Goal: Transaction & Acquisition: Book appointment/travel/reservation

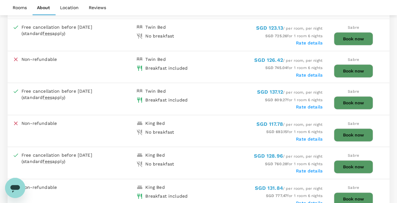
scroll to position [316, 0]
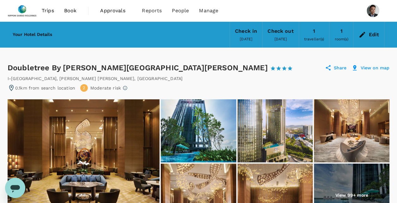
click at [223, 76] on div "I-city Finance Avenue , SHAH ALAM , Malaysia" at bounding box center [198, 78] width 381 height 6
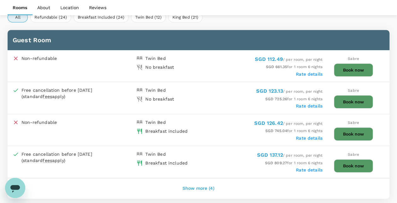
scroll to position [347, 0]
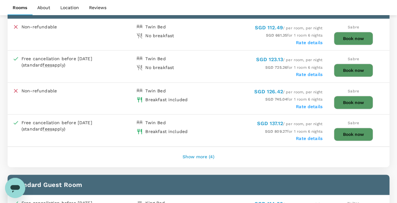
click at [195, 151] on button "Show more (4)" at bounding box center [199, 157] width 50 height 15
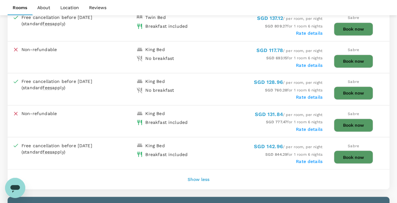
scroll to position [473, 0]
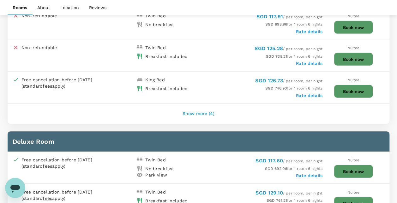
click at [216, 109] on button "Show more (4)" at bounding box center [199, 113] width 50 height 15
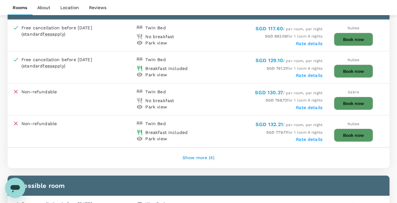
scroll to position [947, 0]
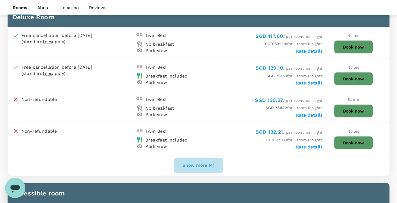
click at [211, 158] on button "Show more (4)" at bounding box center [199, 165] width 50 height 15
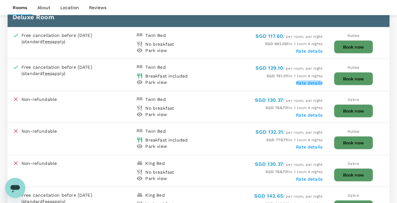
click at [316, 80] on label "Rate details" at bounding box center [309, 82] width 27 height 5
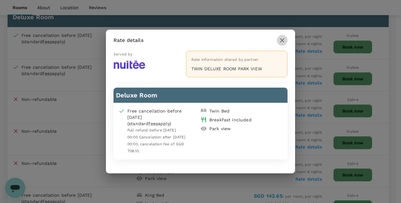
click at [285, 41] on icon "button" at bounding box center [283, 41] width 8 height 8
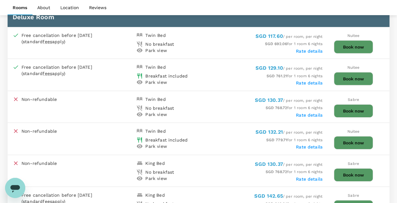
click at [315, 49] on label "Rate details" at bounding box center [309, 51] width 27 height 5
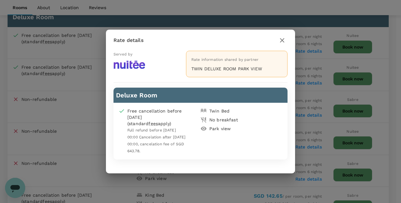
click at [284, 43] on icon "button" at bounding box center [282, 40] width 4 height 4
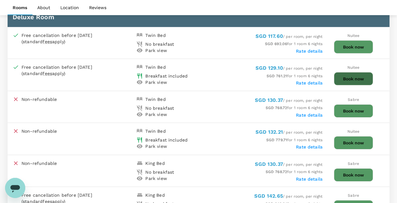
click at [345, 72] on button "Book now" at bounding box center [353, 78] width 39 height 13
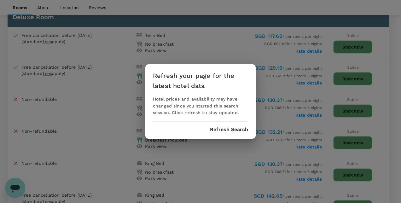
click at [226, 128] on button "Refresh Search" at bounding box center [229, 130] width 38 height 6
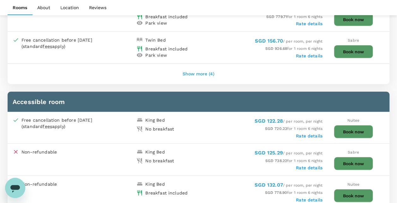
scroll to position [789, 0]
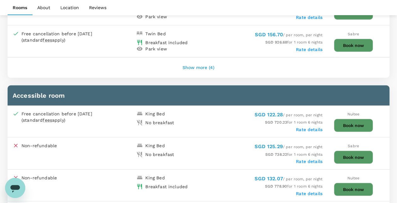
click at [198, 66] on button "Show more (4)" at bounding box center [199, 67] width 50 height 15
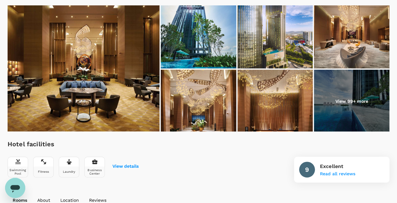
scroll to position [95, 0]
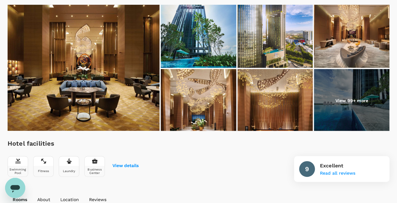
click at [332, 109] on img at bounding box center [351, 100] width 75 height 63
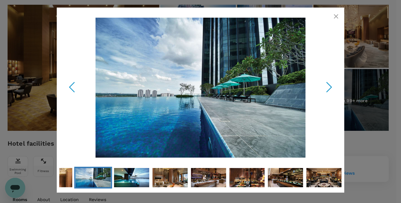
click at [334, 83] on icon "Next Slide" at bounding box center [329, 87] width 19 height 19
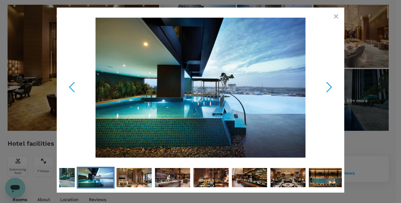
click at [335, 83] on icon "Next Slide" at bounding box center [329, 87] width 19 height 19
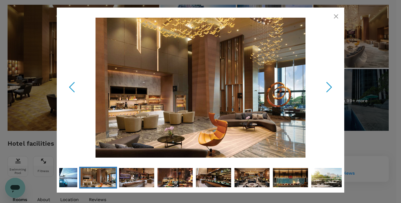
click at [334, 84] on icon "Next Slide" at bounding box center [329, 87] width 19 height 19
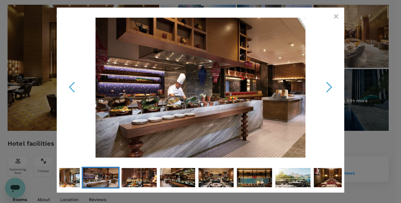
click at [333, 86] on icon "Next Slide" at bounding box center [329, 87] width 19 height 19
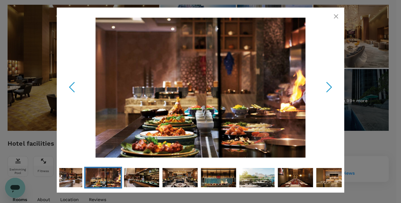
click at [77, 89] on icon "Previous Slide" at bounding box center [71, 87] width 19 height 19
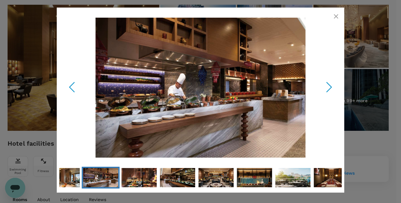
click at [324, 85] on icon "Next Slide" at bounding box center [329, 87] width 19 height 19
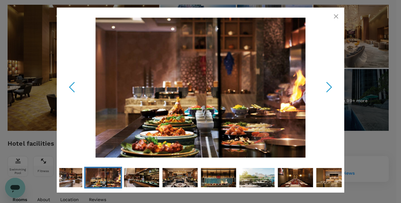
click at [324, 88] on icon "Next Slide" at bounding box center [329, 87] width 19 height 19
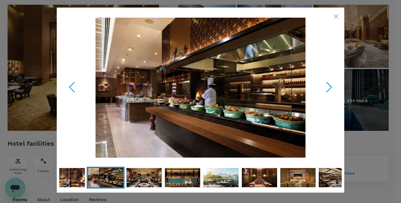
click at [328, 90] on icon "Next Slide" at bounding box center [329, 87] width 19 height 19
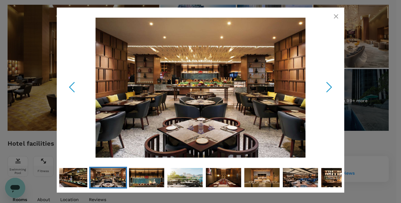
click at [328, 90] on icon "Next Slide" at bounding box center [329, 87] width 19 height 19
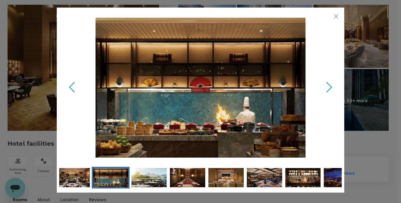
click at [329, 85] on icon "Next Slide" at bounding box center [329, 87] width 19 height 19
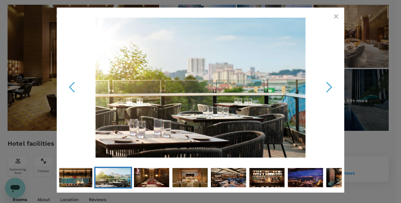
click at [331, 86] on polyline "Next Slide" at bounding box center [329, 87] width 5 height 9
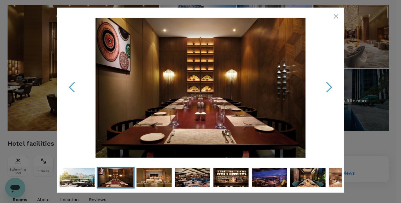
click at [331, 88] on polyline "Next Slide" at bounding box center [329, 87] width 5 height 9
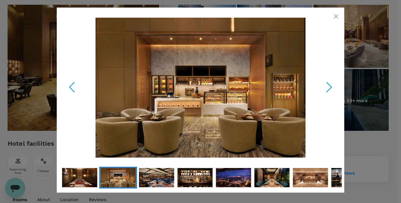
click at [331, 88] on icon "Next Slide" at bounding box center [329, 87] width 19 height 19
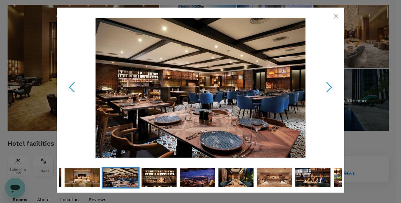
click at [332, 89] on icon "Next Slide" at bounding box center [329, 87] width 19 height 19
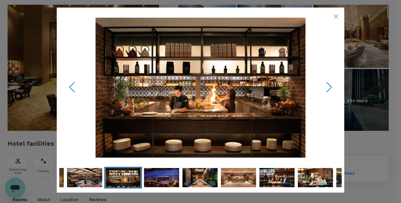
click at [323, 88] on icon "Next Slide" at bounding box center [329, 87] width 19 height 19
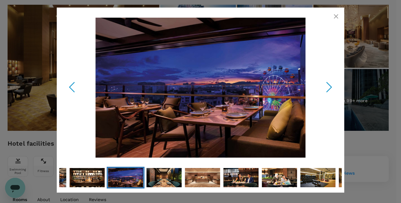
click at [331, 86] on polyline "Next Slide" at bounding box center [329, 87] width 5 height 9
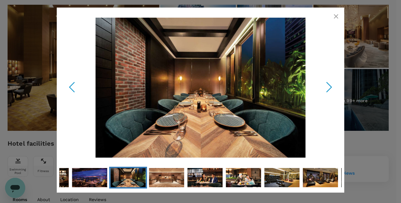
click at [328, 95] on icon "Next Slide" at bounding box center [329, 87] width 19 height 19
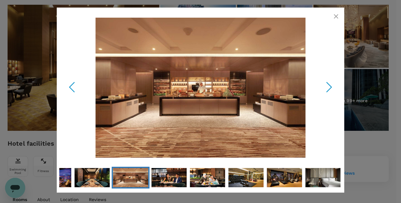
click at [326, 90] on icon "Next Slide" at bounding box center [329, 87] width 19 height 19
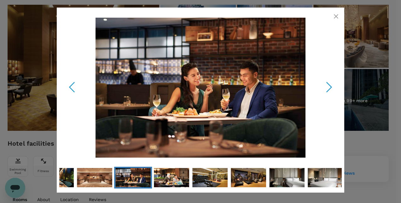
click at [326, 90] on icon "Next Slide" at bounding box center [329, 87] width 19 height 19
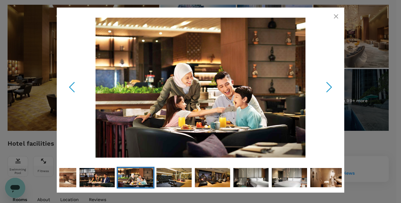
click at [326, 90] on icon "Next Slide" at bounding box center [329, 87] width 19 height 19
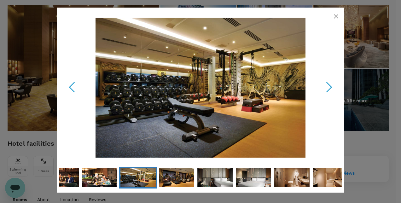
click at [328, 87] on icon "Next Slide" at bounding box center [329, 87] width 19 height 19
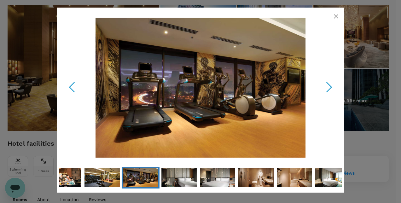
click at [74, 86] on icon "Previous Slide" at bounding box center [71, 87] width 19 height 19
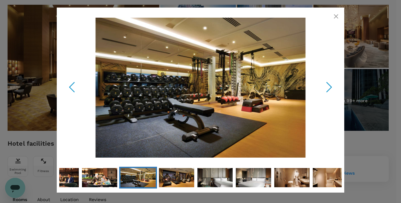
click at [333, 78] on icon "Next Slide" at bounding box center [329, 87] width 19 height 19
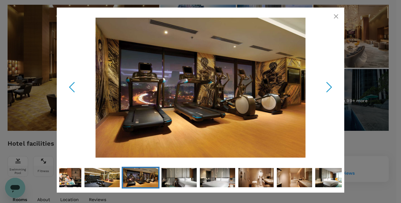
click at [332, 85] on icon "Next Slide" at bounding box center [329, 87] width 19 height 19
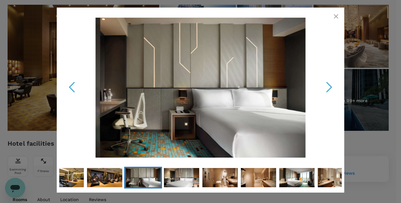
click at [335, 89] on icon "Next Slide" at bounding box center [329, 87] width 19 height 19
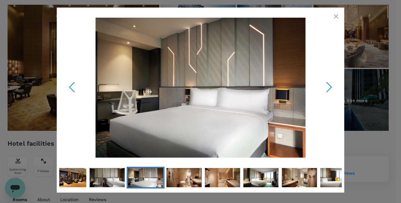
click at [336, 89] on icon "Next Slide" at bounding box center [329, 87] width 19 height 19
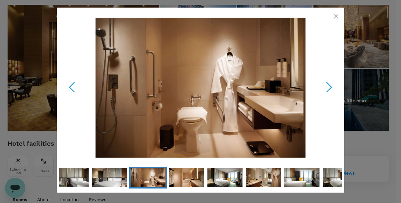
click at [335, 88] on icon "Next Slide" at bounding box center [329, 87] width 19 height 19
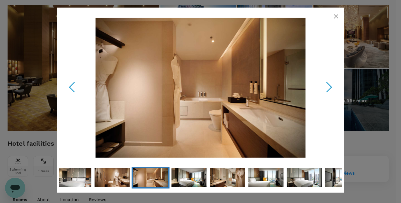
click at [323, 78] on icon "Next Slide" at bounding box center [329, 87] width 19 height 19
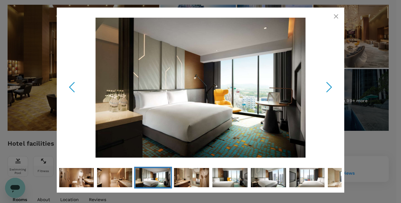
click at [317, 85] on div "31 / 99" at bounding box center [200, 87] width 283 height 155
click at [323, 85] on icon "Next Slide" at bounding box center [329, 87] width 19 height 19
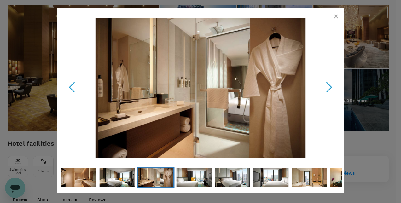
drag, startPoint x: 336, startPoint y: 17, endPoint x: 288, endPoint y: 121, distance: 114.1
click at [336, 17] on icon "button" at bounding box center [337, 17] width 8 height 8
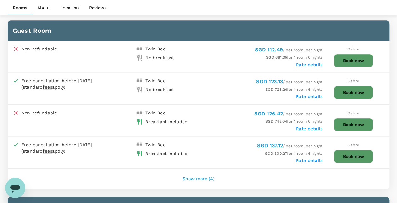
scroll to position [316, 0]
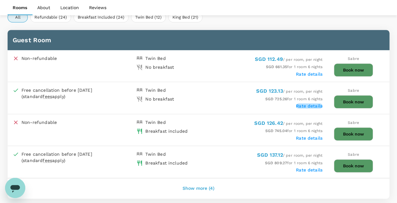
click at [307, 103] on label "Rate details" at bounding box center [309, 105] width 27 height 5
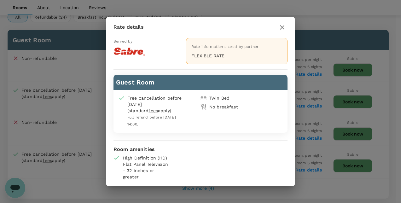
drag, startPoint x: 281, startPoint y: 26, endPoint x: 285, endPoint y: 32, distance: 7.2
click at [281, 27] on icon "button" at bounding box center [283, 28] width 8 height 8
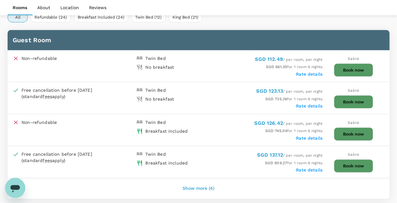
click at [310, 72] on label "Rate details" at bounding box center [309, 74] width 27 height 5
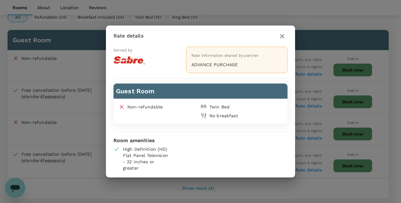
click at [283, 38] on icon "button" at bounding box center [282, 36] width 4 height 4
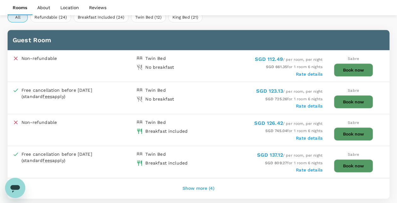
click at [313, 136] on label "Rate details" at bounding box center [309, 138] width 27 height 5
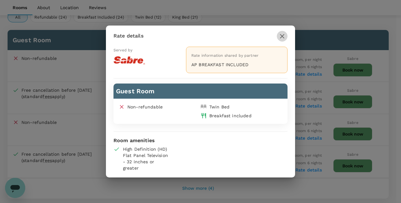
click at [282, 37] on icon "button" at bounding box center [282, 36] width 4 height 4
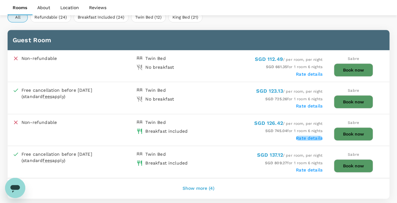
click at [304, 137] on label "Rate details" at bounding box center [309, 138] width 27 height 5
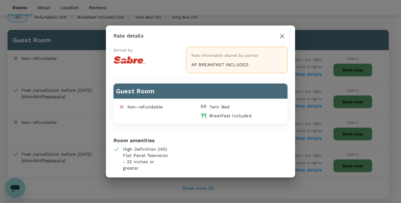
click at [286, 38] on icon "button" at bounding box center [283, 36] width 8 height 8
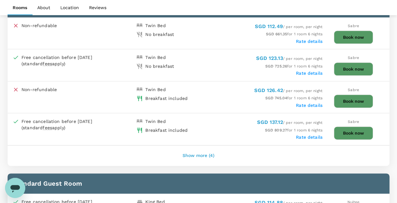
scroll to position [379, 0]
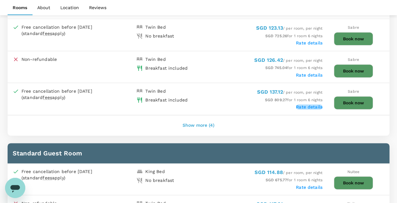
click at [311, 106] on label "Rate details" at bounding box center [309, 106] width 27 height 5
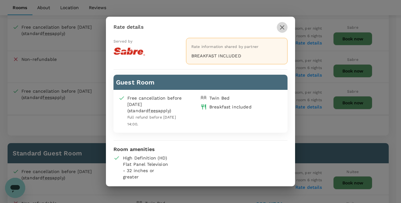
click at [280, 31] on icon "button" at bounding box center [283, 28] width 8 height 8
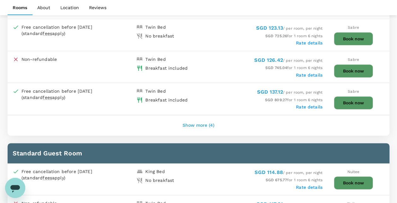
scroll to position [442, 0]
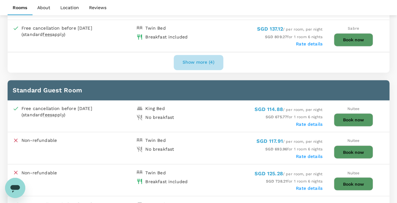
click at [208, 56] on button "Show more (4)" at bounding box center [199, 62] width 50 height 15
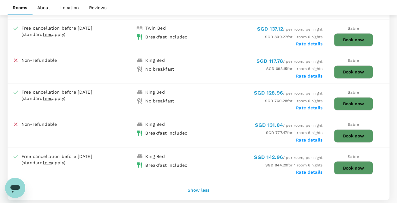
click at [308, 74] on label "Rate details" at bounding box center [309, 76] width 27 height 5
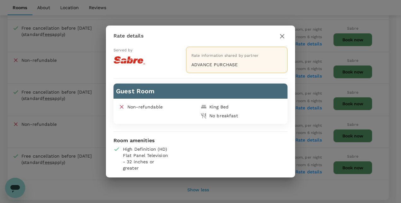
click at [278, 37] on button "button" at bounding box center [282, 36] width 11 height 11
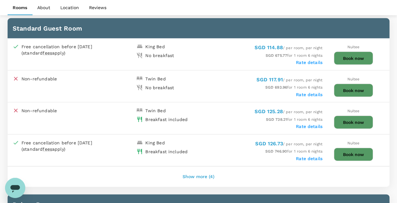
scroll to position [726, 0]
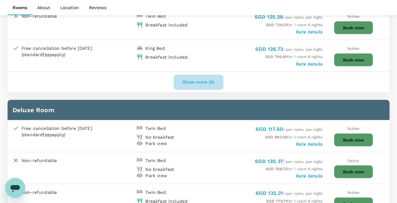
click at [197, 75] on button "Show more (4)" at bounding box center [199, 82] width 50 height 15
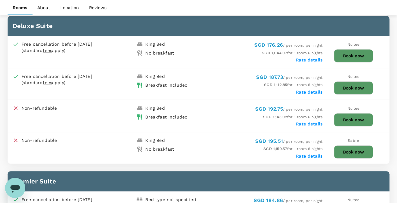
scroll to position [1388, 0]
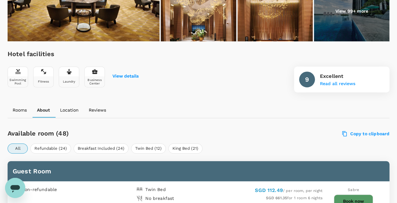
scroll to position [217, 0]
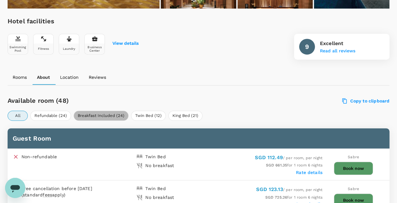
click at [95, 115] on button "Breakfast Included (24)" at bounding box center [101, 116] width 55 height 10
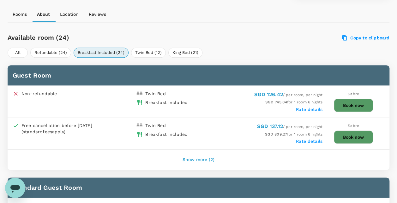
scroll to position [343, 0]
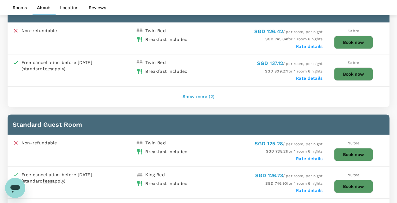
click at [208, 90] on button "Show more (2)" at bounding box center [199, 96] width 50 height 15
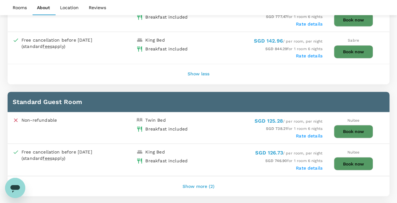
scroll to position [470, 0]
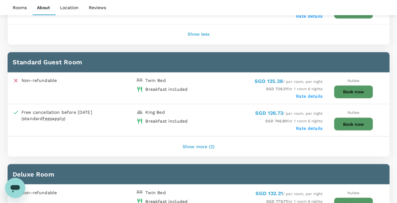
click at [199, 141] on button "Show more (2)" at bounding box center [199, 146] width 50 height 15
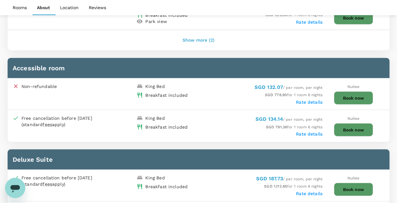
scroll to position [659, 0]
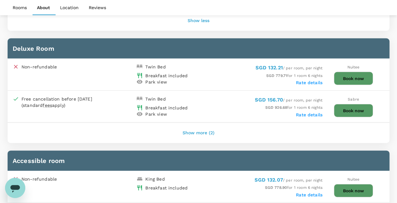
click at [204, 126] on button "Show more (2)" at bounding box center [199, 133] width 50 height 15
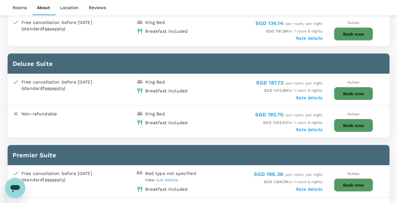
scroll to position [817, 0]
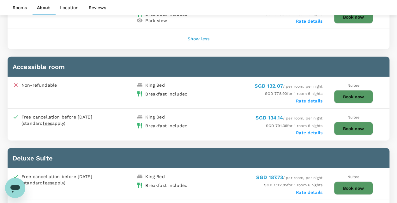
click at [315, 98] on label "Rate details" at bounding box center [309, 100] width 27 height 5
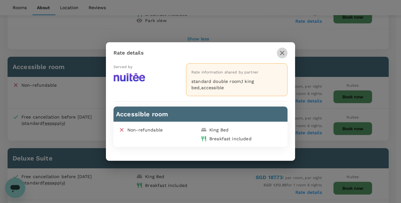
drag, startPoint x: 285, startPoint y: 52, endPoint x: 275, endPoint y: 62, distance: 14.7
click at [285, 52] on icon "button" at bounding box center [283, 53] width 8 height 8
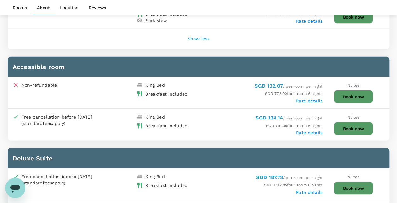
click at [312, 130] on label "Rate details" at bounding box center [309, 132] width 27 height 5
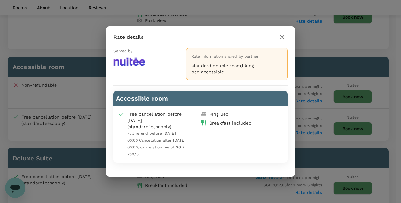
click at [282, 38] on icon "button" at bounding box center [283, 37] width 8 height 8
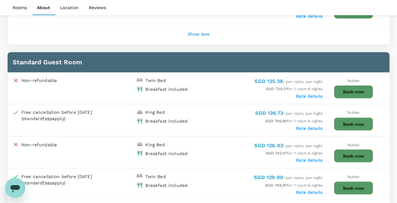
scroll to position [501, 0]
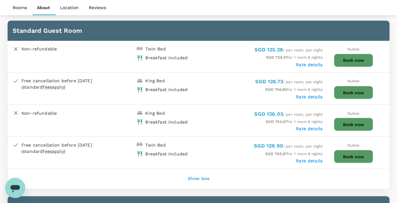
click at [354, 86] on button "Book now" at bounding box center [353, 92] width 39 height 13
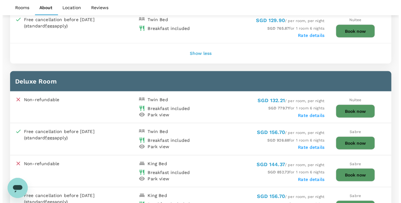
scroll to position [627, 0]
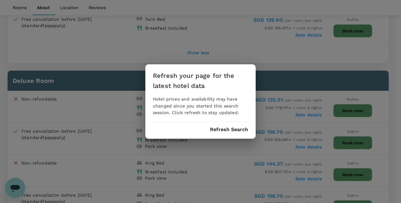
click at [234, 133] on div "Refresh your page for the latest hotel data Hotel prices and availability may h…" at bounding box center [200, 101] width 110 height 75
click at [234, 129] on button "Refresh Search" at bounding box center [229, 130] width 38 height 6
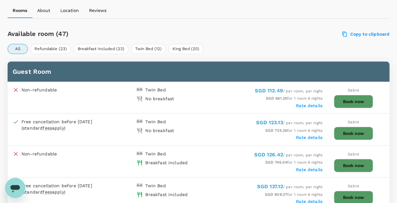
scroll to position [281, 0]
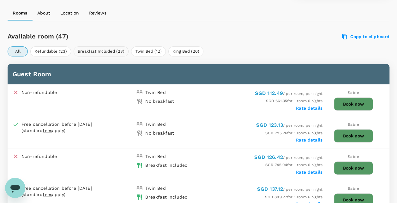
click at [108, 54] on button "Breakfast Included (23)" at bounding box center [101, 51] width 55 height 10
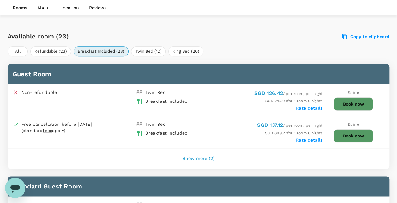
scroll to position [313, 0]
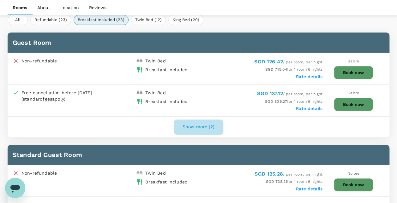
click at [205, 124] on button "Show more (2)" at bounding box center [199, 127] width 50 height 15
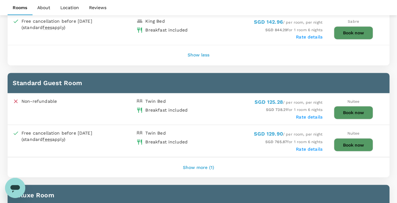
scroll to position [471, 0]
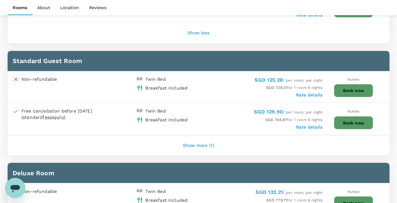
click at [200, 144] on button "Show more (1)" at bounding box center [198, 145] width 49 height 15
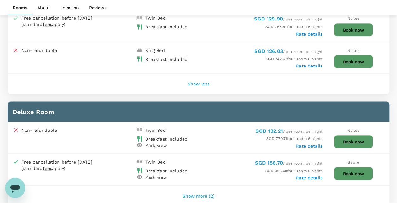
scroll to position [629, 0]
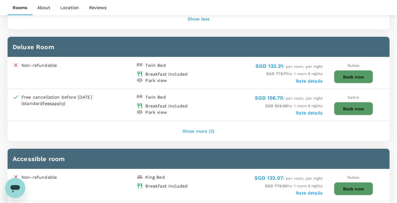
click at [210, 121] on div "Show more (2)" at bounding box center [198, 131] width 381 height 20
click at [211, 124] on button "Show more (2)" at bounding box center [199, 131] width 50 height 15
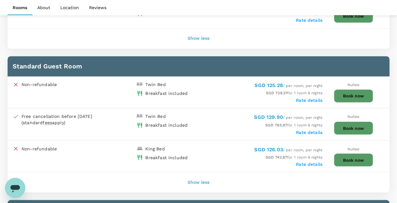
scroll to position [471, 0]
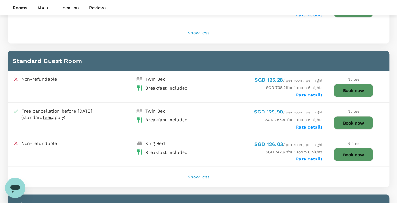
click at [222, 85] on div "SGD 738.21 for 1 room 6 nights" at bounding box center [260, 87] width 124 height 7
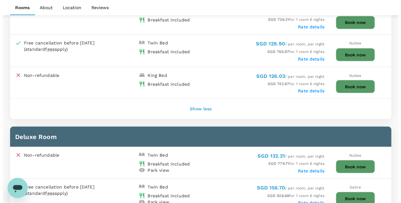
scroll to position [502, 0]
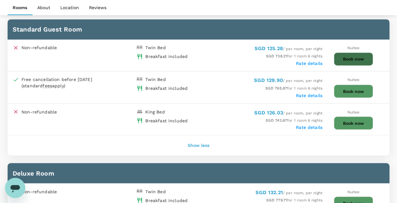
click at [345, 55] on button "Book now" at bounding box center [353, 58] width 39 height 13
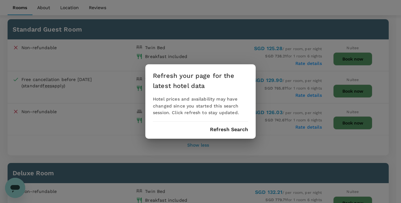
click at [233, 127] on button "Refresh Search" at bounding box center [229, 130] width 38 height 6
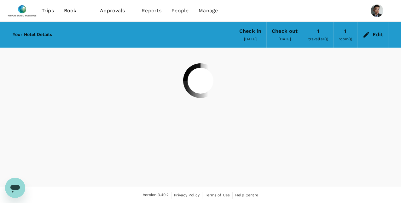
click at [373, 34] on div "Edit" at bounding box center [378, 34] width 10 height 9
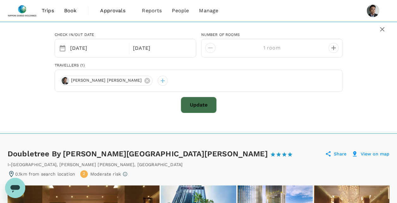
click at [207, 102] on button "Update" at bounding box center [198, 105] width 36 height 16
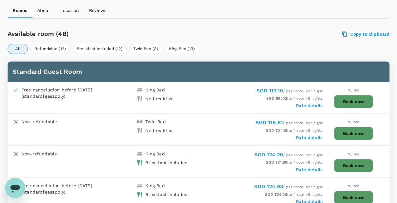
scroll to position [316, 0]
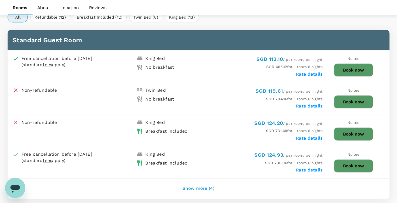
click at [262, 9] on div "Rooms About Location Reviews" at bounding box center [198, 7] width 397 height 15
click at [241, 20] on div "All Refundable (12) Breakfast Included (12) Twin Bed (8) King Bed (13)" at bounding box center [198, 17] width 381 height 10
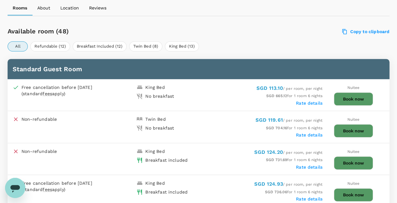
scroll to position [284, 0]
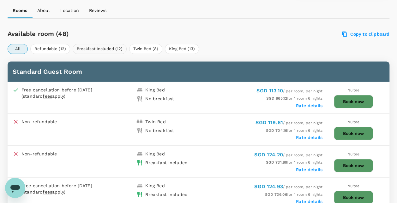
click at [98, 49] on button "Breakfast Included (12)" at bounding box center [100, 49] width 54 height 10
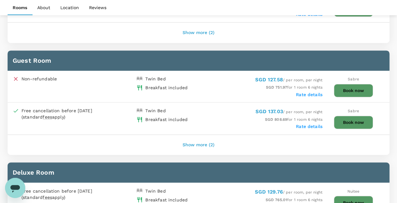
scroll to position [505, 0]
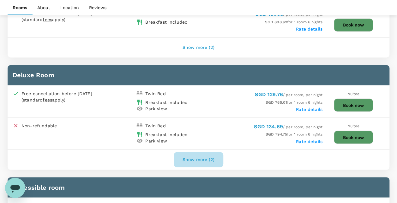
click at [206, 154] on button "Show more (2)" at bounding box center [199, 159] width 50 height 15
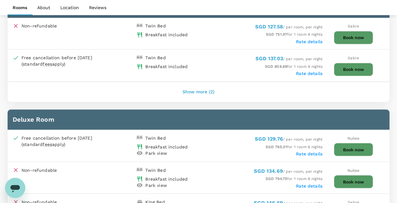
scroll to position [473, 0]
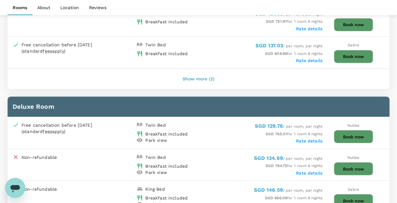
click at [345, 133] on button "Book now" at bounding box center [353, 136] width 39 height 13
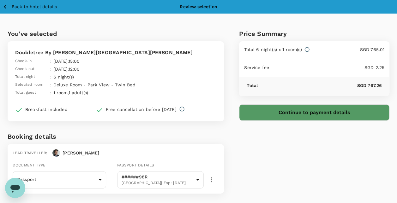
click at [287, 168] on div "Price Summary Total 6 night(s) x 1 room(s) SGD 765.01 Service fee SGD 2.25 Tota…" at bounding box center [306, 148] width 165 height 269
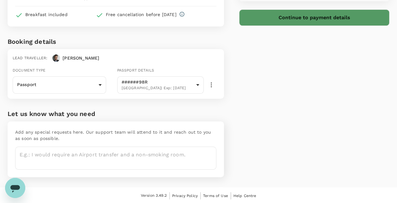
scroll to position [95, 0]
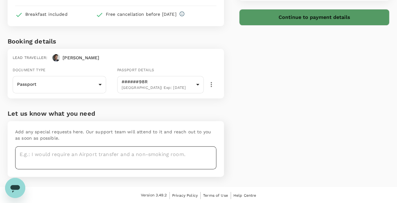
click at [97, 152] on textarea at bounding box center [115, 157] width 201 height 23
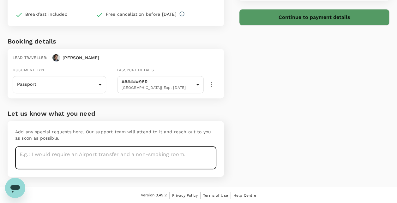
click at [107, 155] on textarea at bounding box center [115, 157] width 201 height 23
click at [109, 154] on textarea at bounding box center [115, 157] width 201 height 23
click at [121, 152] on textarea at bounding box center [115, 157] width 201 height 23
type textarea "I"
type textarea "/"
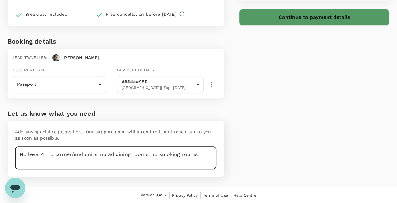
drag, startPoint x: 204, startPoint y: 153, endPoint x: 14, endPoint y: 155, distance: 190.3
click at [14, 155] on div "Add any special requests here. Our support team will attend to it and reach out…" at bounding box center [116, 149] width 216 height 56
click at [219, 154] on div "Add any special requests here. Our support team will attend to it and reach out…" at bounding box center [116, 149] width 216 height 56
click at [207, 157] on textarea "No level 4, no corner/end units, no adjoining rooms, no smoking rooms" at bounding box center [115, 157] width 201 height 23
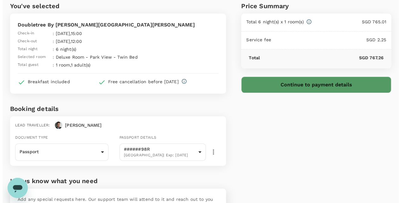
scroll to position [0, 0]
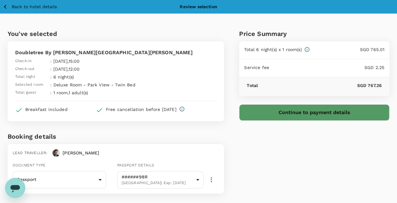
type textarea "No level 4, no corner/end units, no adjoining rooms, no smoking rooms, high flo…"
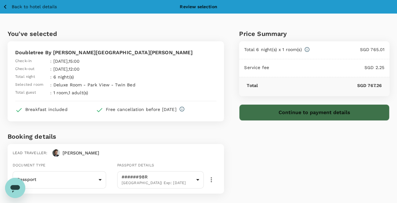
click at [312, 108] on button "Continue to payment details" at bounding box center [314, 112] width 150 height 16
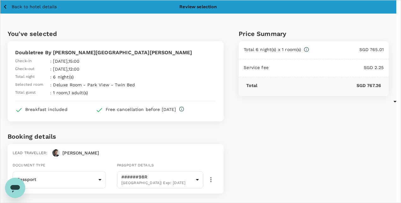
type input "9da82385-ea03-4e8d-b270-32b986f0971a"
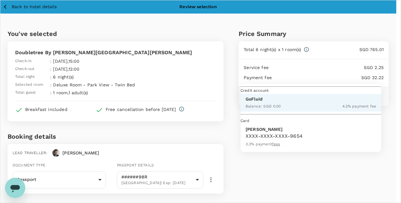
click at [371, 39] on div at bounding box center [200, 101] width 401 height 203
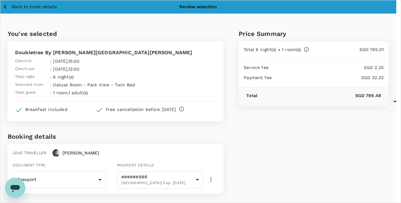
scroll to position [32, 0]
type textarea "N"
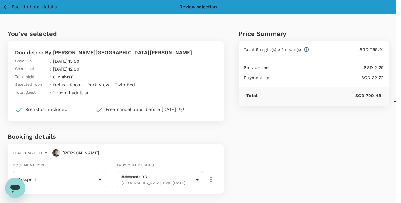
type textarea "P"
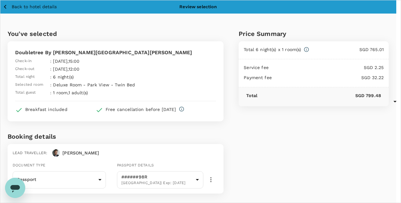
drag, startPoint x: 215, startPoint y: 89, endPoint x: 110, endPoint y: 94, distance: 104.5
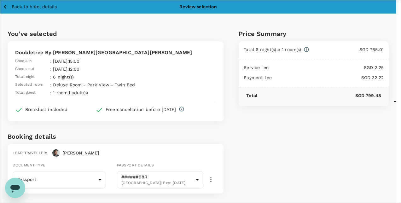
scroll to position [169, 0]
type textarea "All rooms that come with breakfast exceeds the 120$ daily hotel cap for Malaysi…"
radio input "true"
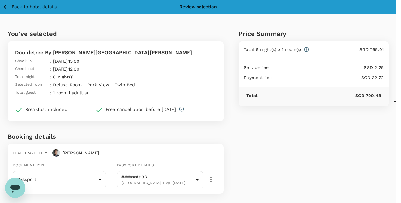
radio input "true"
radio input "false"
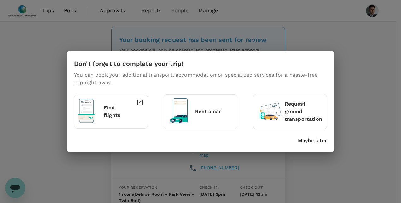
click at [316, 142] on p "Maybe later" at bounding box center [312, 141] width 29 height 8
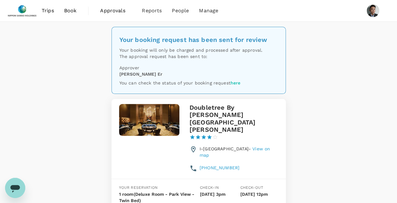
click at [68, 7] on link "Book" at bounding box center [70, 10] width 23 height 21
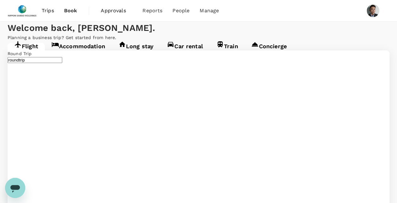
type input "Singapore Changi (SIN)"
type input "Kuala Lumpur Intl ([GEOGRAPHIC_DATA])"
type input "Singapore Changi (SIN)"
type input "Kuala Lumpur Intl ([GEOGRAPHIC_DATA])"
type input "Singapore Changi (SIN)"
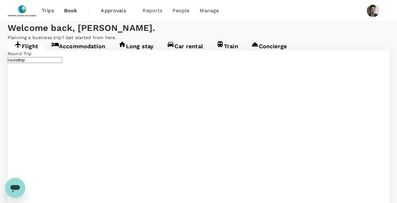
type input "Kuala Lumpur Intl ([GEOGRAPHIC_DATA])"
click at [348, 34] on div "Welcome back , [PERSON_NAME] ." at bounding box center [198, 28] width 381 height 13
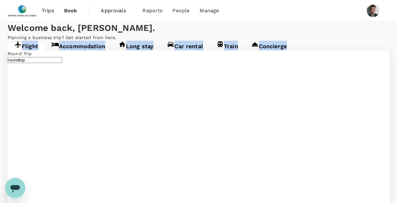
drag, startPoint x: 318, startPoint y: 66, endPoint x: 322, endPoint y: 78, distance: 12.3
click at [319, 50] on div "Flight Accommodation Long stay Car rental Train Concierge" at bounding box center [198, 46] width 381 height 10
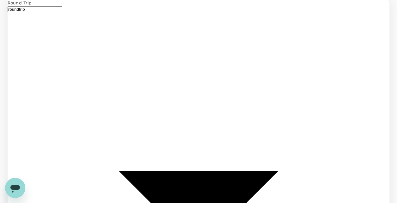
scroll to position [63, 0]
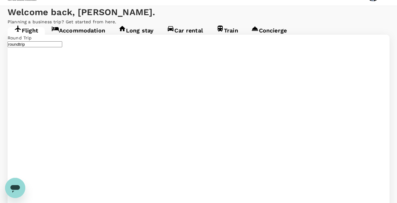
scroll to position [0, 0]
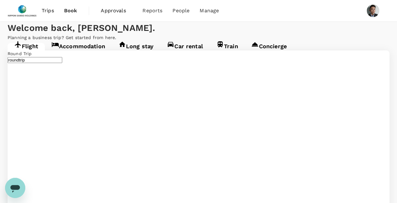
click at [368, 50] on div "Flight Accommodation Long stay Car rental Train Concierge" at bounding box center [198, 46] width 381 height 10
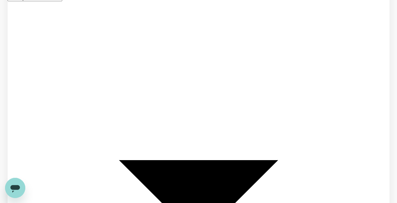
scroll to position [95, 0]
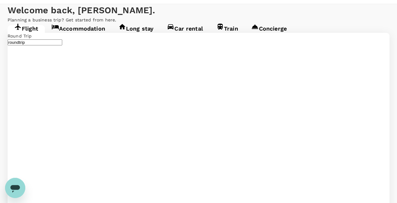
scroll to position [0, 0]
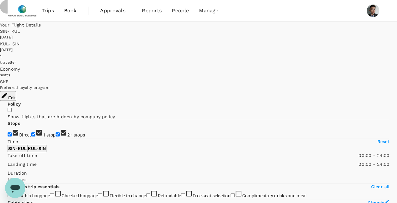
click at [31, 133] on input "1 stop" at bounding box center [33, 135] width 4 height 4
checkbox input "false"
click at [56, 133] on input "2+ stops" at bounding box center [58, 135] width 4 height 4
checkbox input "false"
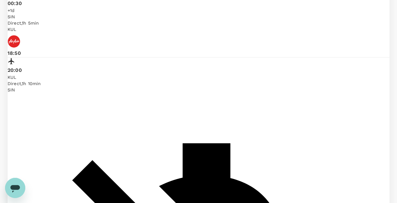
scroll to position [343, 0]
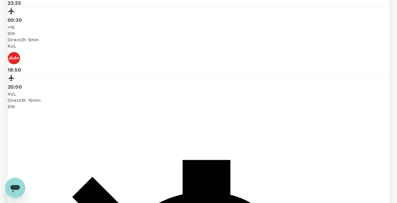
checkbox input "true"
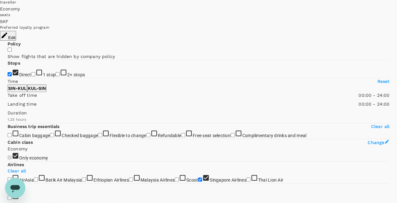
scroll to position [0, 0]
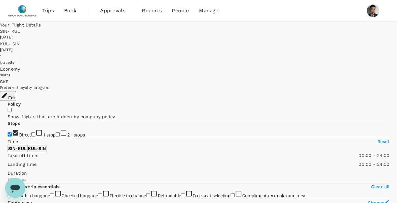
click at [31, 133] on label "Direct" at bounding box center [20, 135] width 24 height 5
click at [12, 133] on input "Direct" at bounding box center [10, 135] width 4 height 4
click at [31, 133] on label "Direct" at bounding box center [20, 135] width 24 height 5
click at [12, 133] on input "Direct" at bounding box center [10, 135] width 4 height 4
checkbox input "true"
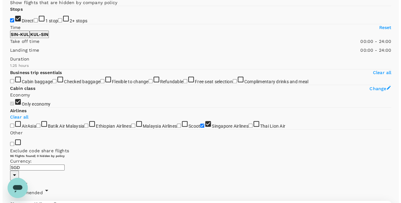
scroll to position [90, 0]
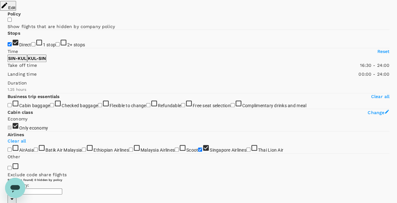
type input "1050"
drag, startPoint x: 5, startPoint y: 97, endPoint x: 77, endPoint y: 96, distance: 72.3
click at [8, 68] on span at bounding box center [8, 68] width 0 height 0
type input "SGD"
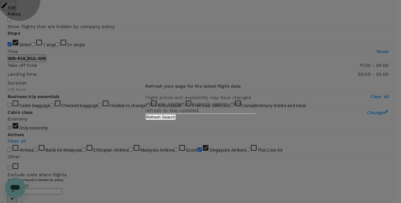
drag, startPoint x: 230, startPoint y: 127, endPoint x: 226, endPoint y: 121, distance: 6.8
click at [176, 120] on button "Refresh Search" at bounding box center [160, 117] width 31 height 6
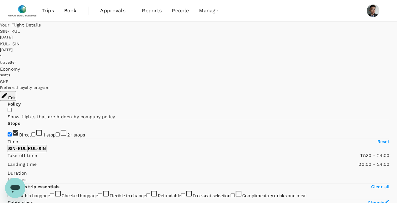
type input "85"
checkbox input "false"
click at [259, 1] on div "Trips Book Approvals 0 Reports People Manage" at bounding box center [198, 10] width 381 height 21
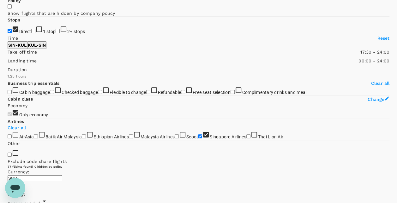
scroll to position [95, 0]
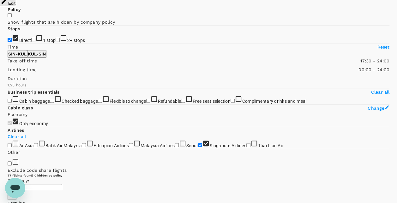
click at [46, 57] on p "KUL - SIN" at bounding box center [37, 54] width 18 height 6
type input "840"
drag, startPoint x: 103, startPoint y: 92, endPoint x: 63, endPoint y: 100, distance: 40.4
click at [8, 64] on span at bounding box center [8, 64] width 0 height 0
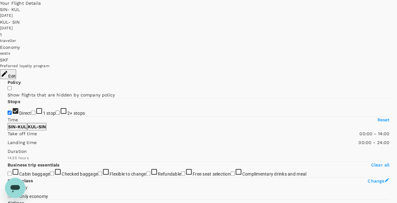
scroll to position [32, 0]
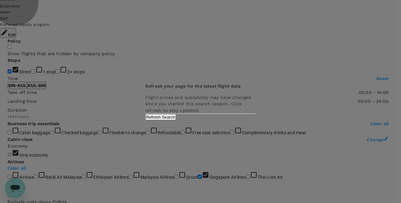
click at [176, 120] on button "Refresh Search" at bounding box center [160, 117] width 31 height 6
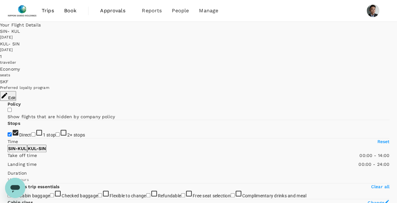
type input "95"
checkbox input "false"
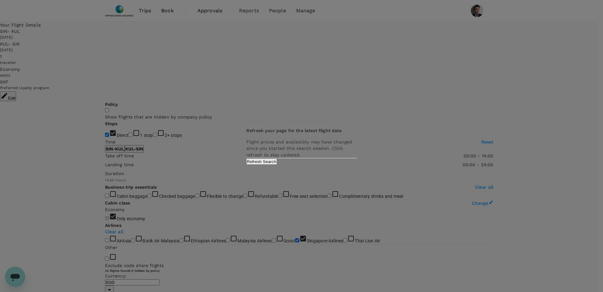
drag, startPoint x: 324, startPoint y: 174, endPoint x: 374, endPoint y: 172, distance: 50.5
click at [277, 164] on button "Refresh Search" at bounding box center [261, 161] width 31 height 6
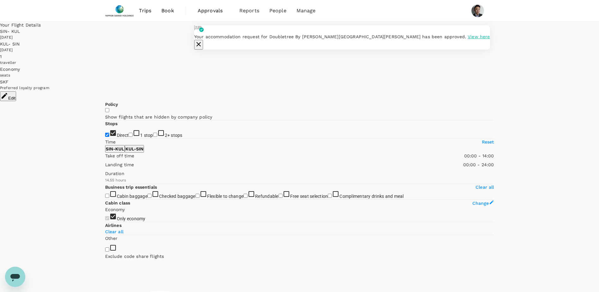
type input "95"
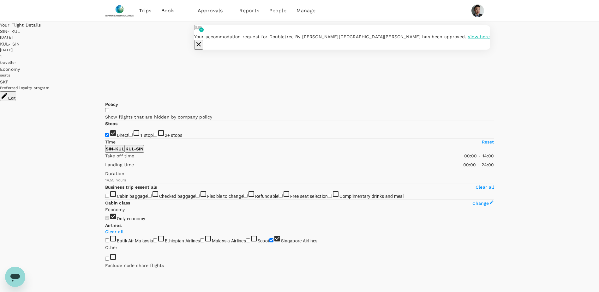
drag, startPoint x: 475, startPoint y: 40, endPoint x: 467, endPoint y: 109, distance: 68.9
click at [201, 42] on icon "button" at bounding box center [198, 44] width 4 height 4
click at [396, 170] on div "Your Flight Details SIN - KUL 28 Sep 2025 KUL - SIN 04 Oct 2025 1 traveller Eco…" at bounding box center [299, 232] width 599 height 421
click at [396, 177] on div "Your Flight Details SIN - KUL 28 Sep 2025 KUL - SIN 04 Oct 2025 1 traveller Eco…" at bounding box center [299, 232] width 599 height 421
checkbox input "false"
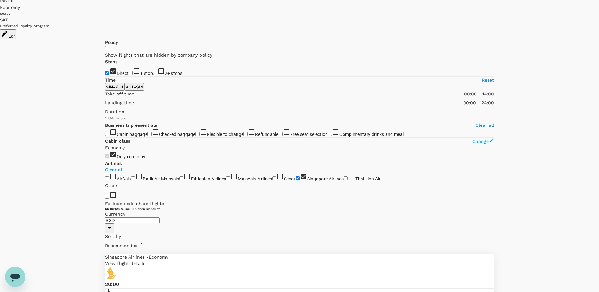
scroll to position [63, 0]
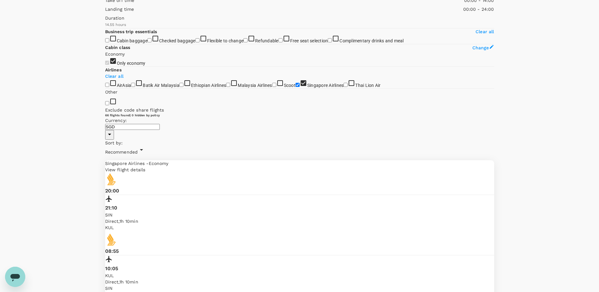
scroll to position [158, 0]
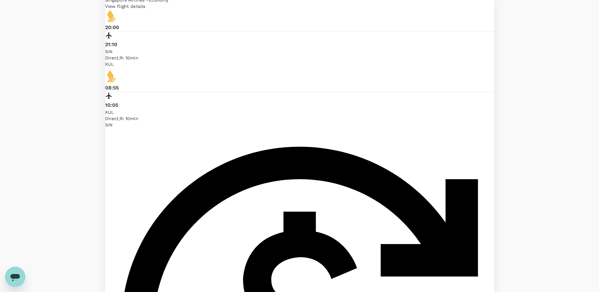
scroll to position [252, 0]
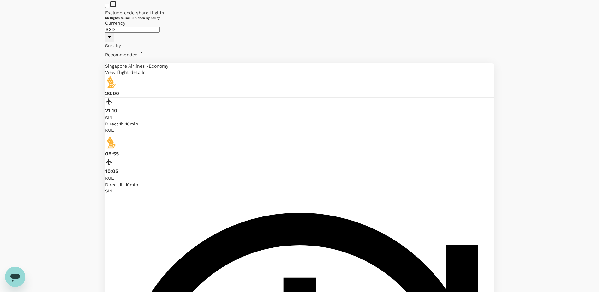
click at [109, 8] on input "Exclude code share flights" at bounding box center [107, 6] width 4 height 4
checkbox input "true"
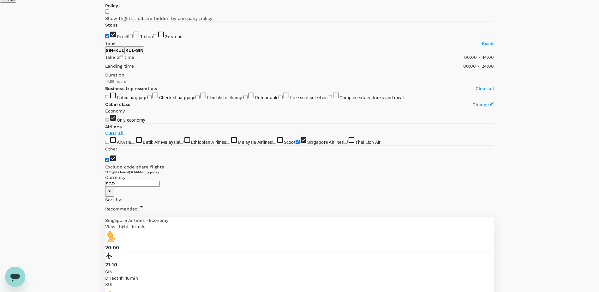
scroll to position [0, 0]
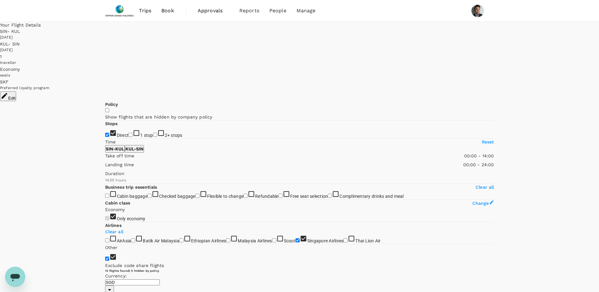
click at [396, 145] on p "Reset" at bounding box center [487, 142] width 12 height 6
type input "1440"
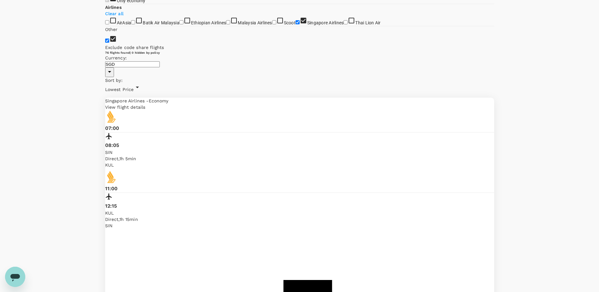
scroll to position [252, 0]
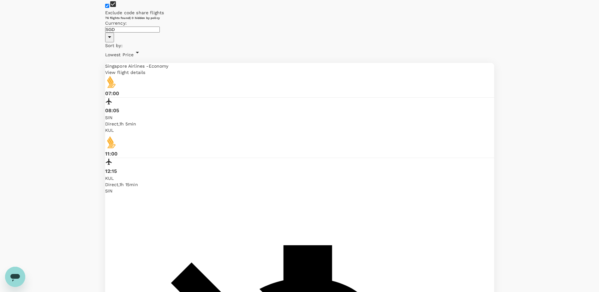
drag, startPoint x: 566, startPoint y: 135, endPoint x: 544, endPoint y: 140, distance: 23.3
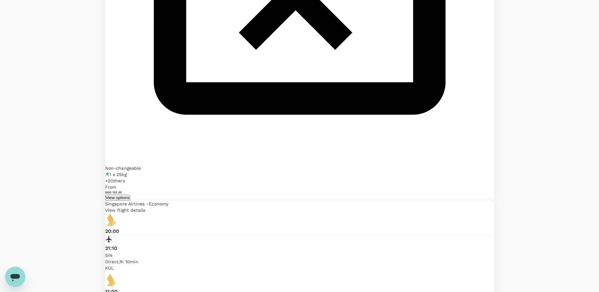
scroll to position [1167, 0]
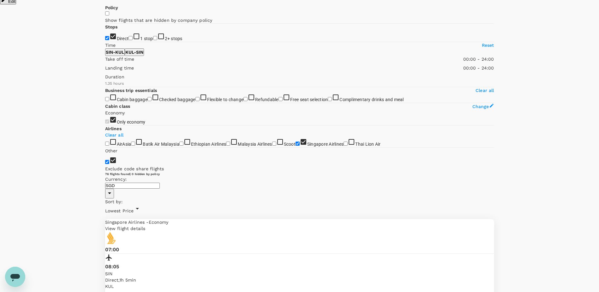
scroll to position [229, 0]
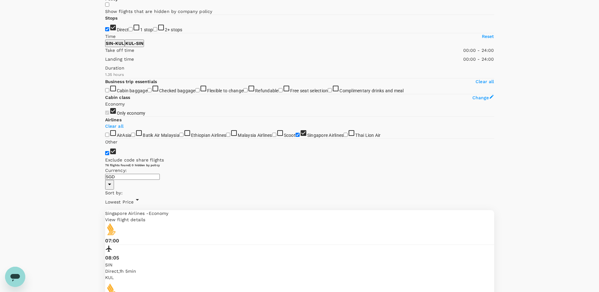
scroll to position [0, 0]
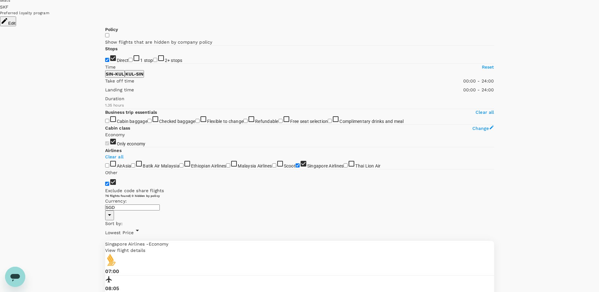
scroll to position [32, 0]
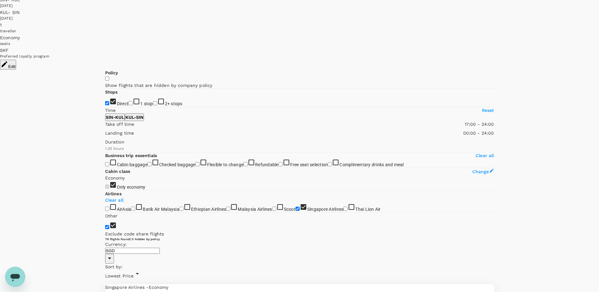
drag, startPoint x: 107, startPoint y: 156, endPoint x: 173, endPoint y: 158, distance: 66.0
click at [105, 127] on span at bounding box center [105, 127] width 0 height 0
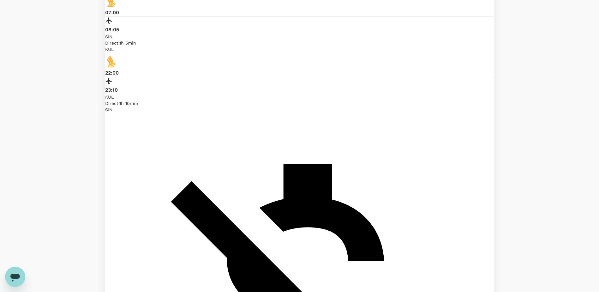
scroll to position [1418, 0]
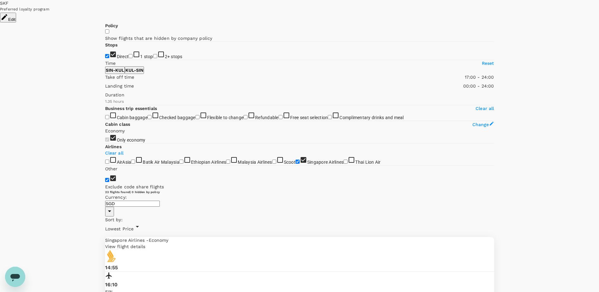
scroll to position [32, 0]
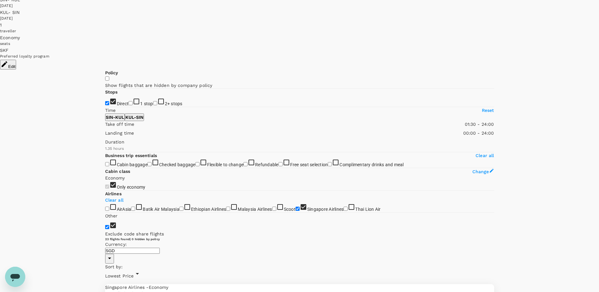
type input "0"
drag, startPoint x: 174, startPoint y: 156, endPoint x: 88, endPoint y: 154, distance: 86.5
click at [124, 120] on p "SIN - KUL" at bounding box center [115, 117] width 18 height 6
type input "1050"
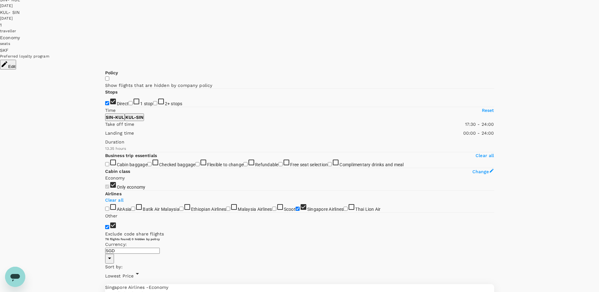
drag, startPoint x: 105, startPoint y: 156, endPoint x: 175, endPoint y: 155, distance: 70.0
click at [105, 127] on span at bounding box center [105, 127] width 0 height 0
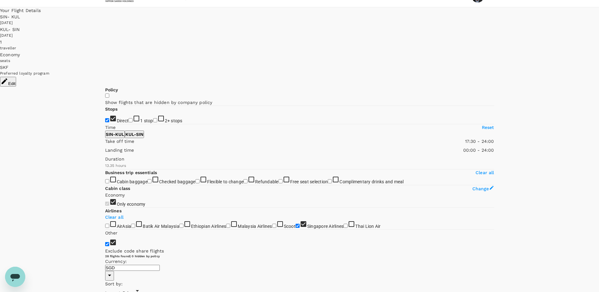
scroll to position [0, 0]
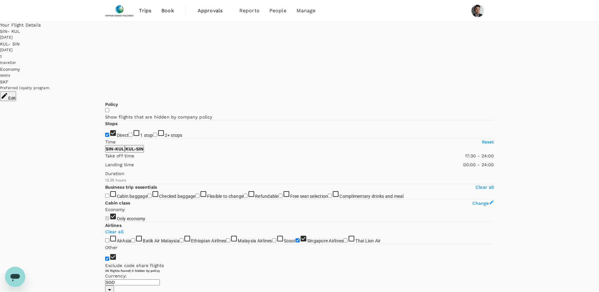
drag, startPoint x: 173, startPoint y: 11, endPoint x: 141, endPoint y: 11, distance: 31.9
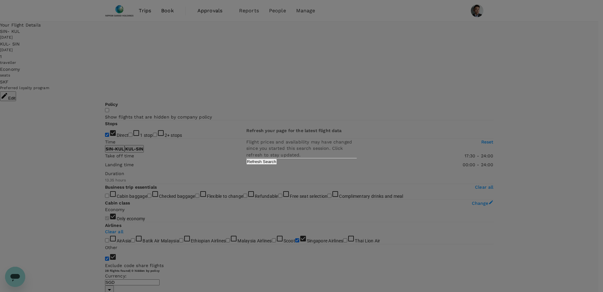
click at [277, 164] on button "Refresh Search" at bounding box center [261, 161] width 31 height 6
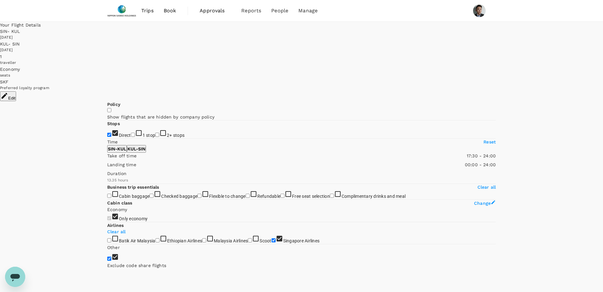
type input "85"
checkbox input "false"
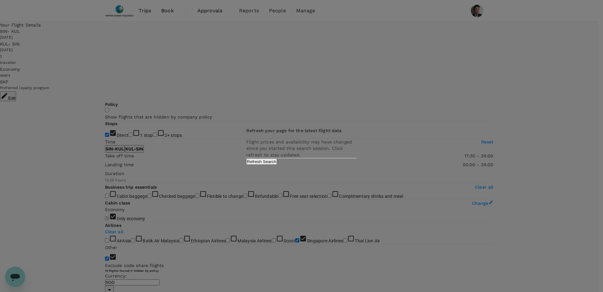
click at [277, 164] on button "Refresh Search" at bounding box center [261, 161] width 31 height 6
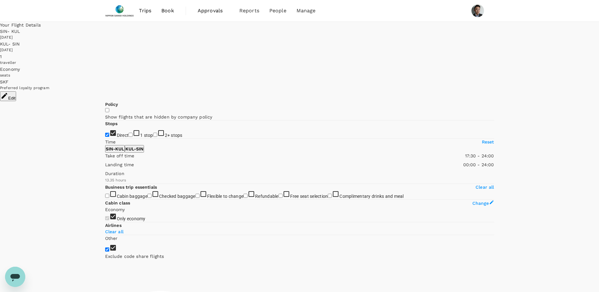
type input "85"
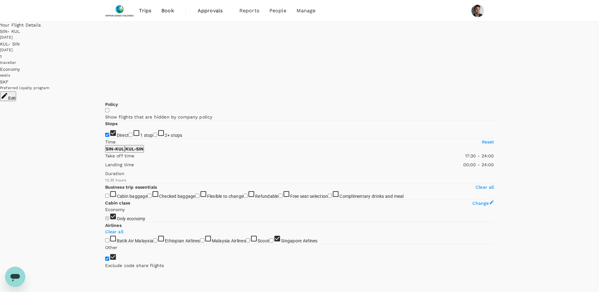
checkbox input "false"
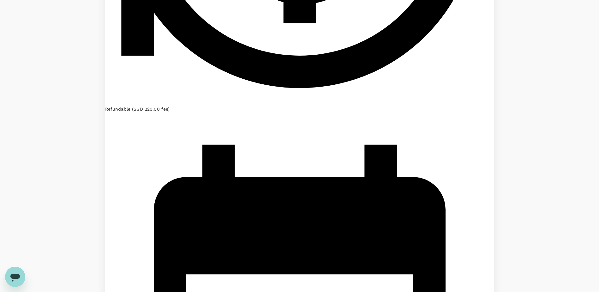
scroll to position [694, 0]
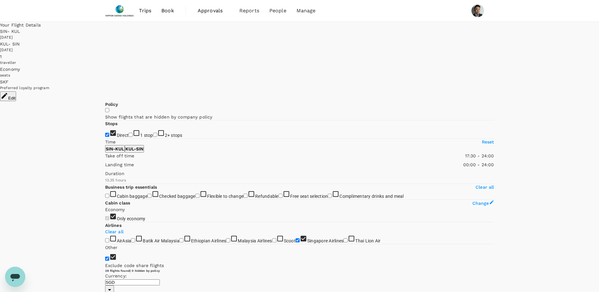
scroll to position [63, 0]
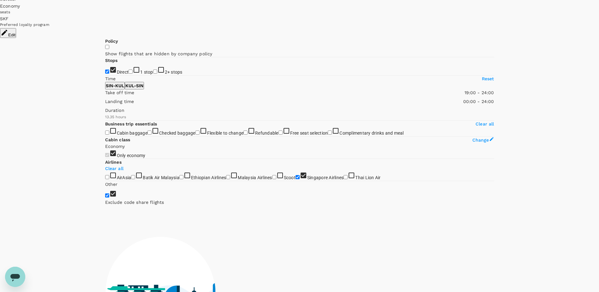
type input "1110"
drag, startPoint x: 177, startPoint y: 127, endPoint x: 180, endPoint y: 128, distance: 3.9
click at [105, 96] on span at bounding box center [105, 96] width 0 height 0
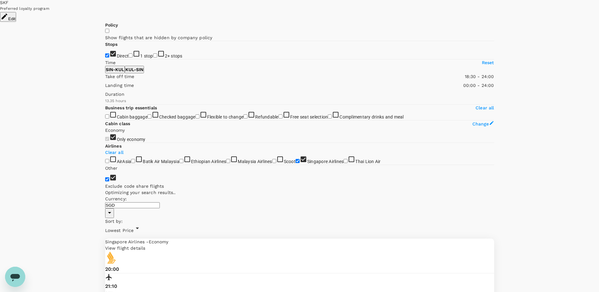
scroll to position [32, 0]
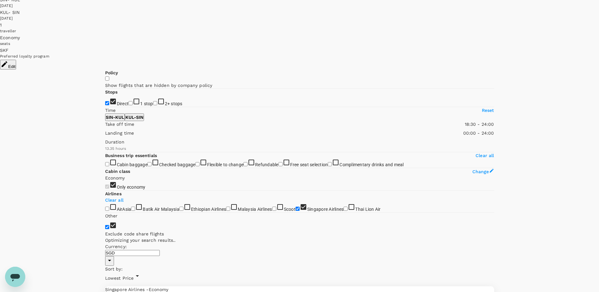
click at [144, 121] on button "KUL - SIN" at bounding box center [134, 117] width 19 height 8
click at [124, 120] on p "SIN - KUL" at bounding box center [115, 117] width 18 height 6
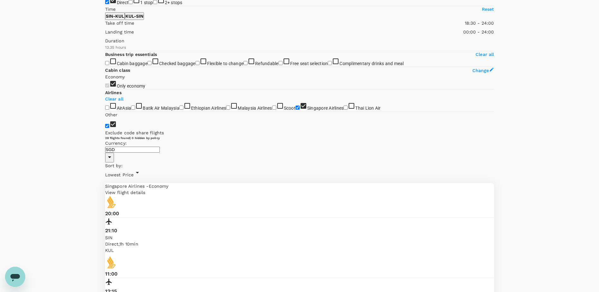
scroll to position [95, 0]
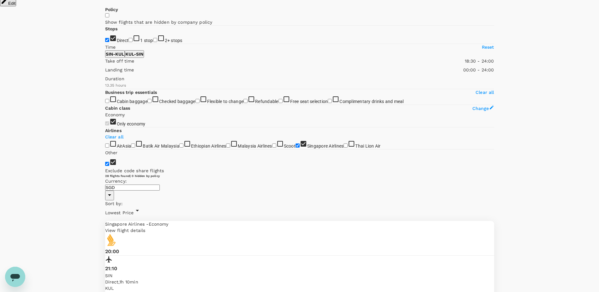
click at [144, 58] on button "KUL - SIN" at bounding box center [134, 54] width 19 height 8
drag, startPoint x: 200, startPoint y: 91, endPoint x: 161, endPoint y: 94, distance: 38.6
click at [105, 64] on span at bounding box center [105, 64] width 0 height 0
drag, startPoint x: 162, startPoint y: 96, endPoint x: 158, endPoint y: 96, distance: 4.4
click at [105, 64] on span at bounding box center [105, 64] width 0 height 0
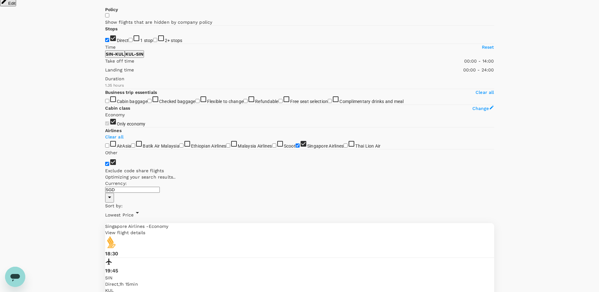
type input "900"
drag, startPoint x: 160, startPoint y: 96, endPoint x: 167, endPoint y: 96, distance: 6.7
click at [105, 64] on span at bounding box center [105, 64] width 0 height 0
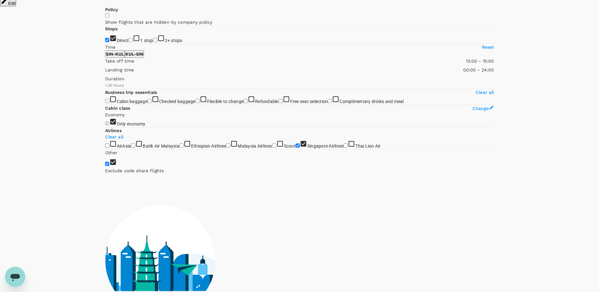
type input "690"
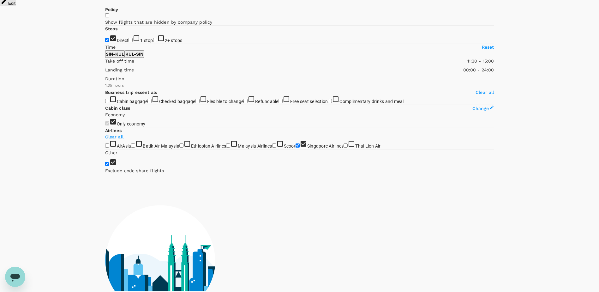
drag, startPoint x: 109, startPoint y: 92, endPoint x: 151, endPoint y: 92, distance: 42.6
click at [105, 64] on span at bounding box center [105, 64] width 0 height 0
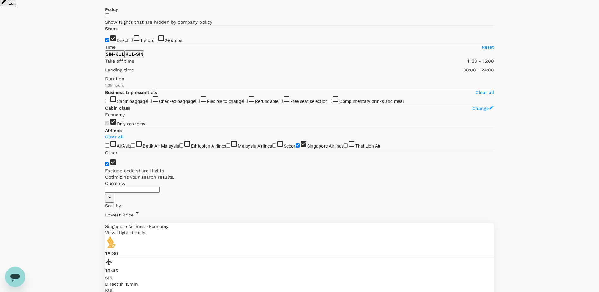
type input "SGD"
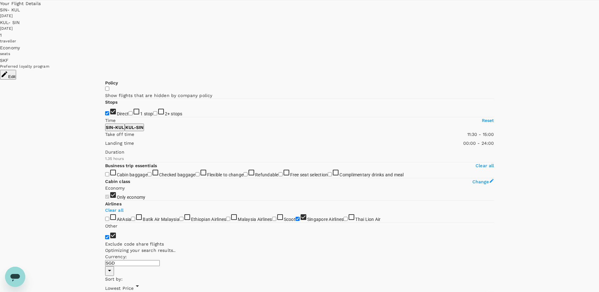
scroll to position [32, 0]
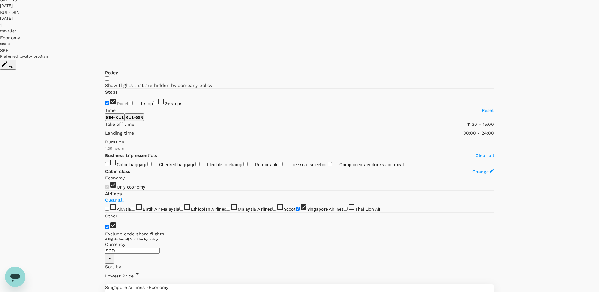
type input "630"
click at [105, 127] on span at bounding box center [105, 127] width 0 height 0
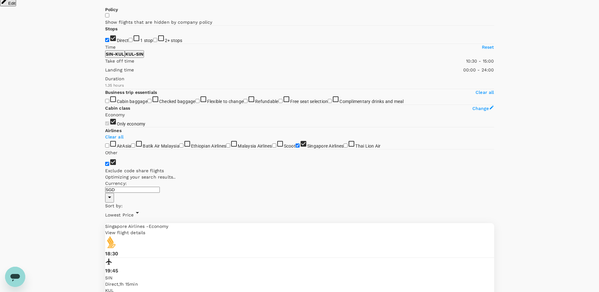
scroll to position [63, 0]
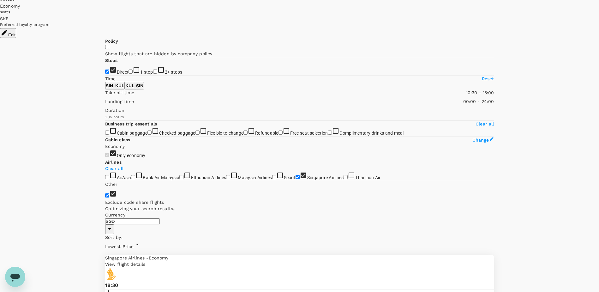
click at [124, 89] on p "SIN - KUL" at bounding box center [115, 85] width 18 height 6
type input "1170"
drag, startPoint x: 203, startPoint y: 124, endPoint x: 183, endPoint y: 124, distance: 19.9
click at [105, 96] on span at bounding box center [105, 96] width 0 height 0
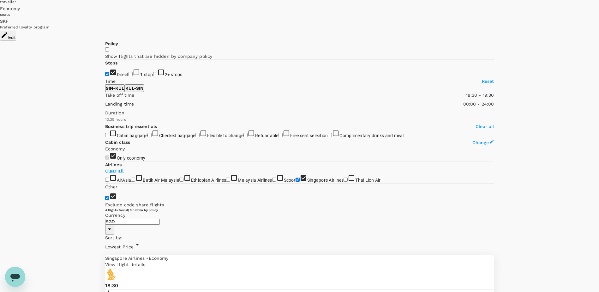
scroll to position [32, 0]
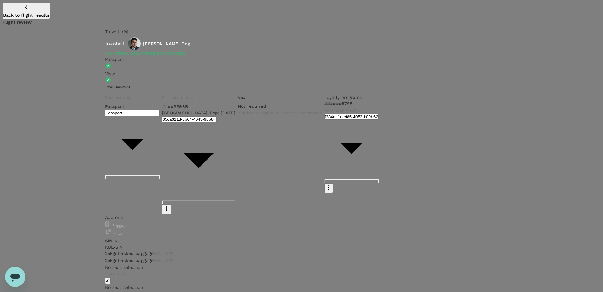
type input "9da82385-ea03-4e8d-b270-32b986f0971a"
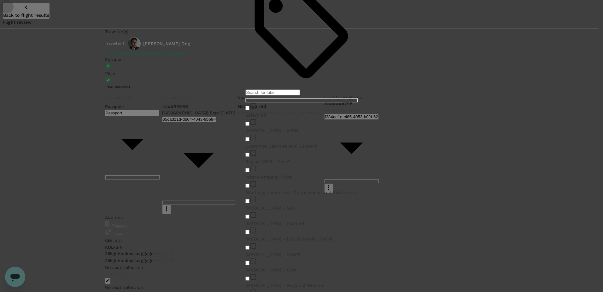
click at [250, 126] on input "checkbox" at bounding box center [247, 123] width 4 height 4
checkbox input "true"
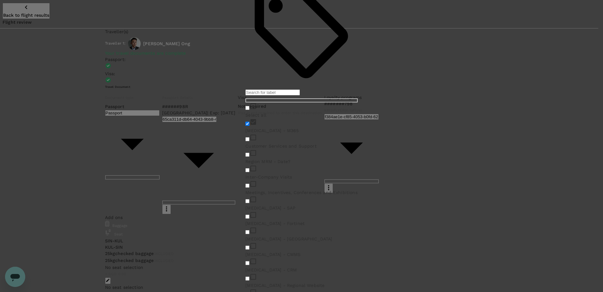
click at [273, 143] on p "Customer Services and Support" at bounding box center [301, 146] width 112 height 6
drag, startPoint x: 255, startPoint y: 141, endPoint x: 260, endPoint y: 140, distance: 4.7
click at [250, 141] on input "checkbox" at bounding box center [247, 139] width 4 height 4
checkbox input "true"
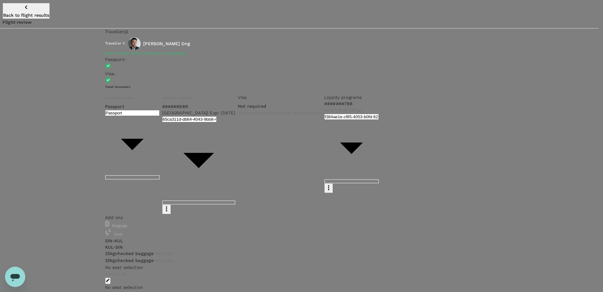
scroll to position [90, 0]
radio input "true"
radio input "false"
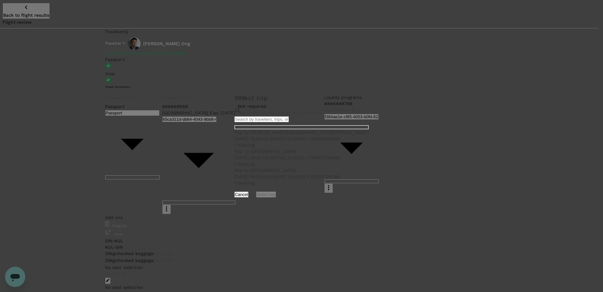
click at [253, 129] on div "Trip to Shah Alam 2025-09-28 15:00:00 - 2025-10-04 12:00:00 | TR2508151660" at bounding box center [301, 135] width 135 height 13
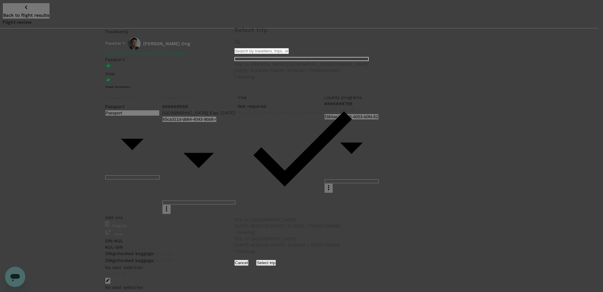
click at [276, 203] on button "Select trip" at bounding box center [266, 262] width 20 height 6
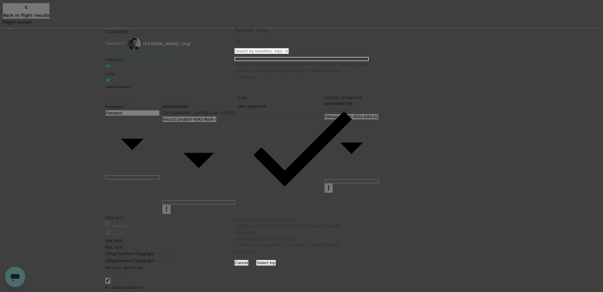
click at [276, 203] on button "Select trip" at bounding box center [266, 262] width 20 height 6
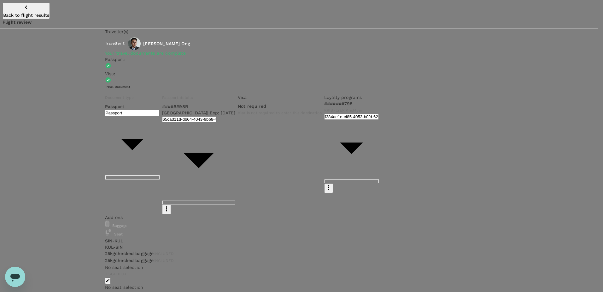
scroll to position [0, 0]
paste textarea "Project control, coordination and support after cut-over."
type textarea "Project control, coordination and support after cut-over."
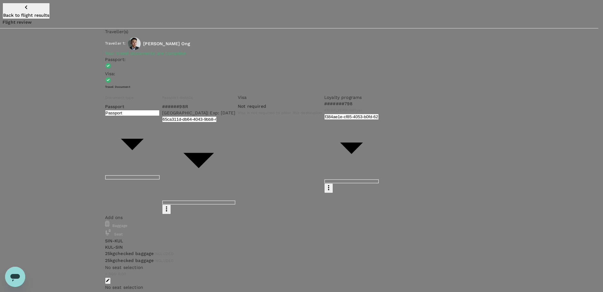
scroll to position [63, 0]
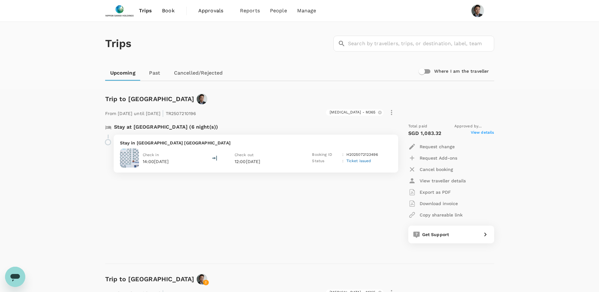
click at [154, 70] on link "Past" at bounding box center [154, 72] width 28 height 15
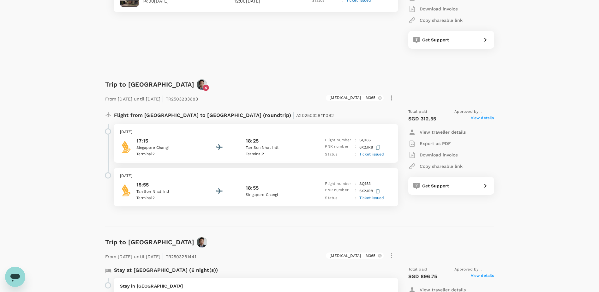
scroll to position [316, 0]
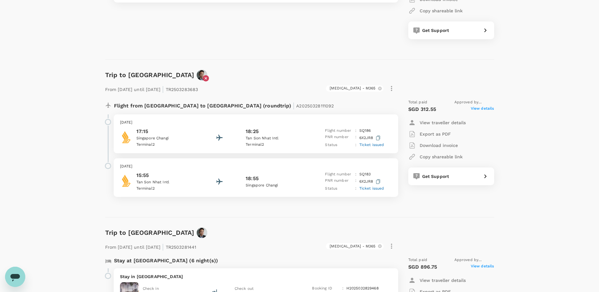
click at [244, 141] on div "17:15 Singapore Changi Terminal 2 18:25 Tan Son Nhat Intl Terminal 2 Flight num…" at bounding box center [256, 137] width 272 height 21
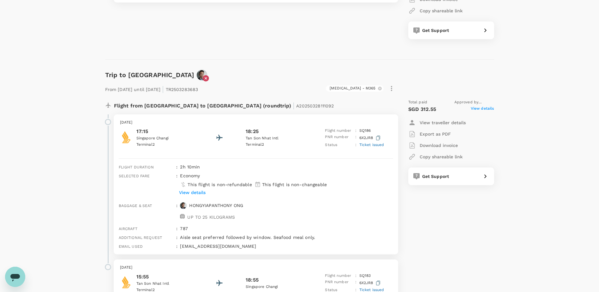
click at [185, 192] on p "View details" at bounding box center [192, 192] width 27 height 6
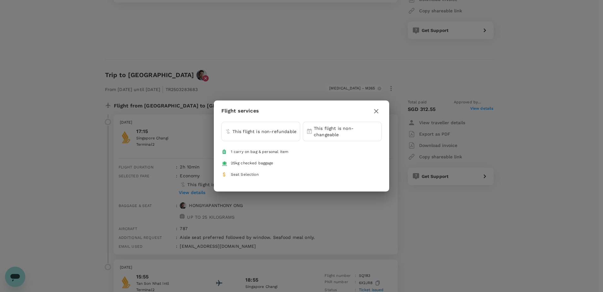
click at [375, 112] on icon "button" at bounding box center [376, 111] width 4 height 4
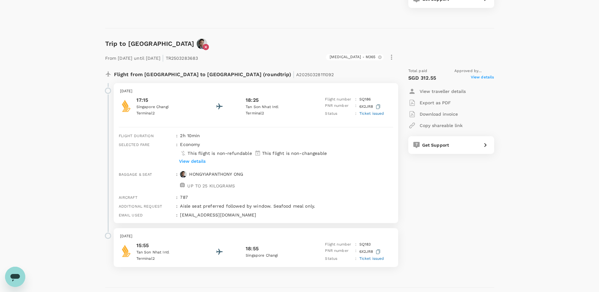
scroll to position [347, 0]
click at [371, 112] on span "Ticket issued" at bounding box center [371, 113] width 25 height 4
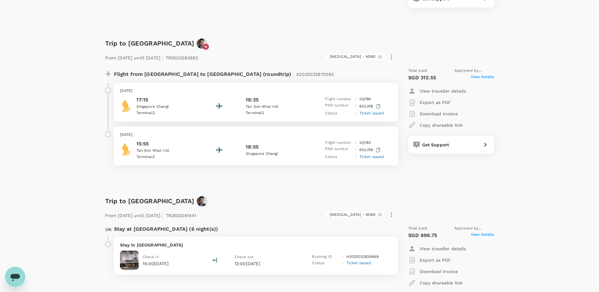
click at [370, 111] on span "Ticket issued" at bounding box center [371, 113] width 25 height 4
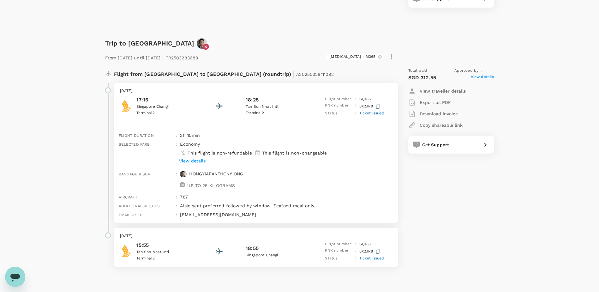
click at [368, 112] on span "Ticket issued" at bounding box center [371, 113] width 25 height 4
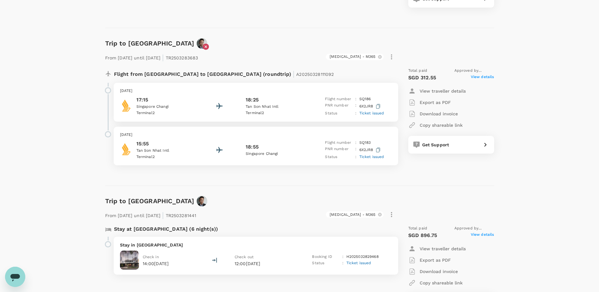
click at [369, 112] on span "Ticket issued" at bounding box center [371, 113] width 25 height 4
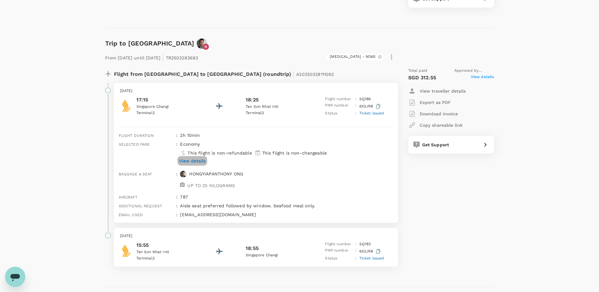
click at [194, 159] on p "View details" at bounding box center [192, 160] width 27 height 6
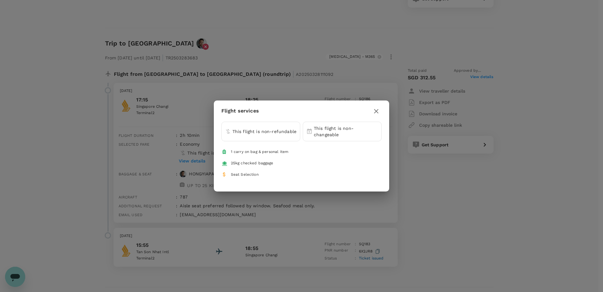
click at [378, 109] on icon "button" at bounding box center [377, 111] width 8 height 8
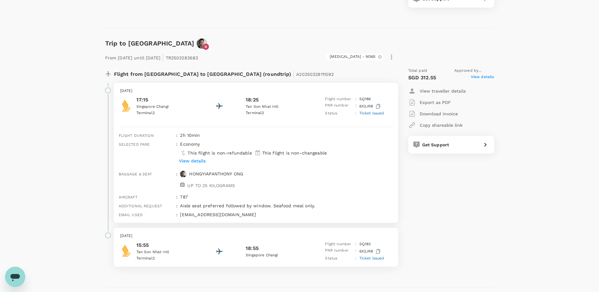
click at [393, 57] on icon "button" at bounding box center [391, 57] width 8 height 8
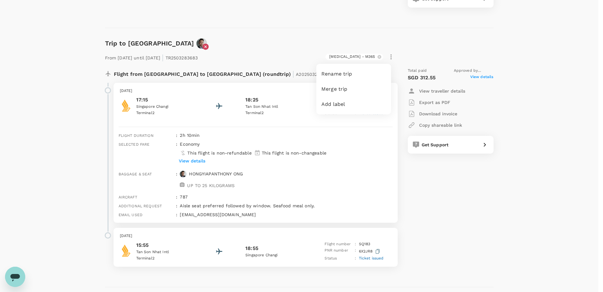
click at [394, 55] on div at bounding box center [301, 146] width 603 height 292
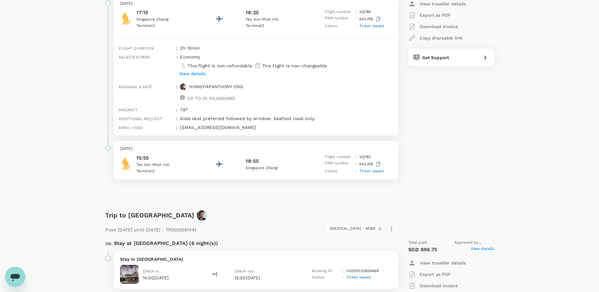
scroll to position [379, 0]
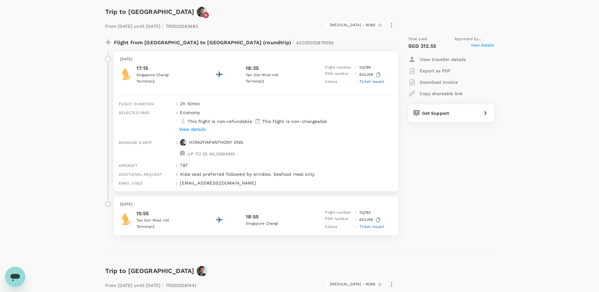
click at [366, 135] on div "economy This flight is non-refundable This flight is non-changeable View details" at bounding box center [284, 122] width 215 height 30
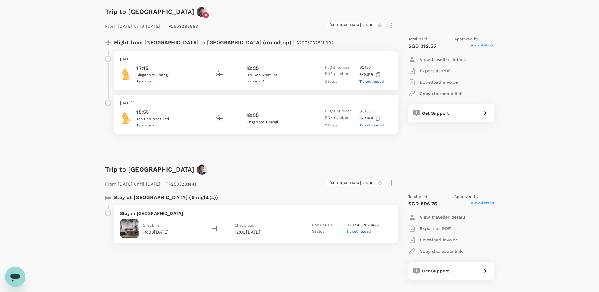
click at [374, 125] on span "Ticket issued" at bounding box center [371, 125] width 25 height 4
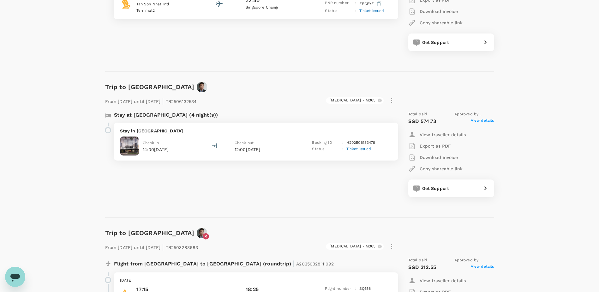
scroll to position [0, 0]
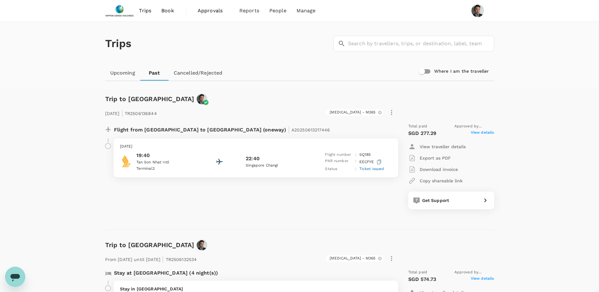
click at [313, 157] on div "19:40 Tan Son Nhat Intl Terminal 2 22:40 Singapore Changi Flight number : SQ 18…" at bounding box center [256, 161] width 272 height 21
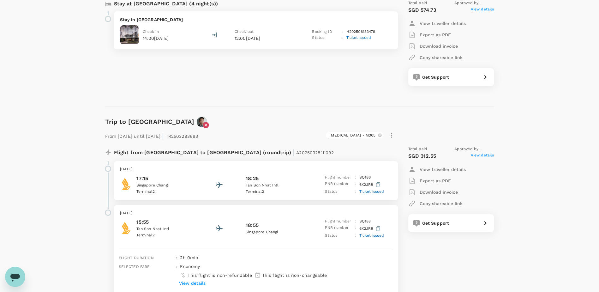
scroll to position [347, 0]
click at [296, 163] on div "Sunday, 15 Jun 2025 17:15 Singapore Changi Terminal 2 18:25 Tan Son Nhat Intl T…" at bounding box center [256, 180] width 284 height 39
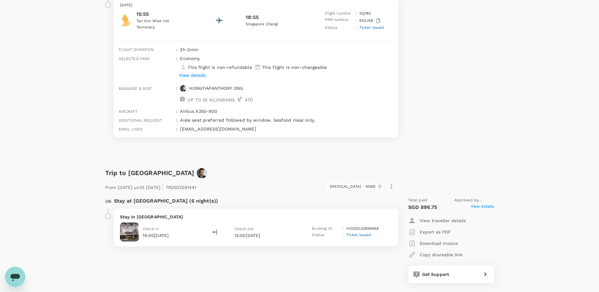
scroll to position [757, 0]
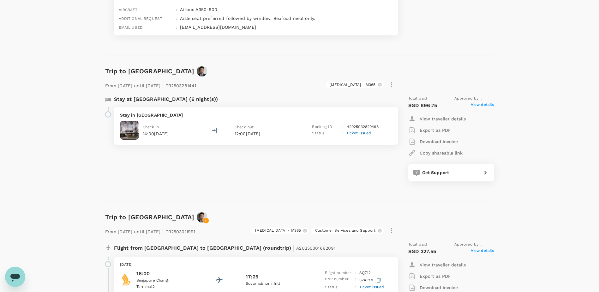
click at [480, 105] on span "View details" at bounding box center [481, 106] width 23 height 8
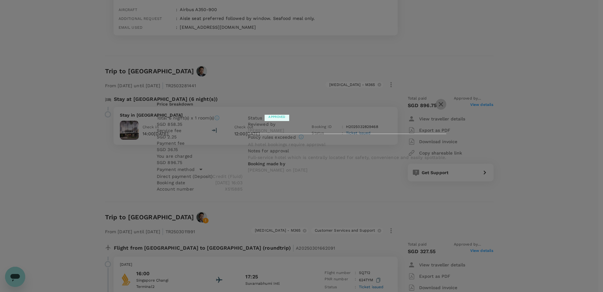
click at [437, 100] on icon "button" at bounding box center [441, 104] width 8 height 8
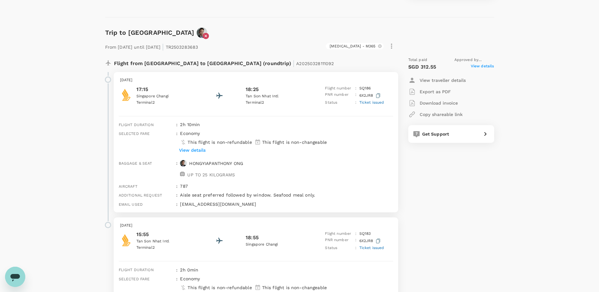
scroll to position [379, 0]
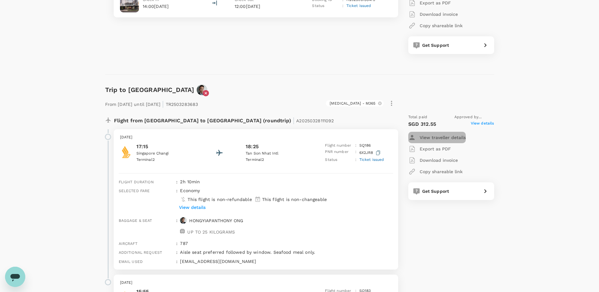
click at [441, 135] on p "View traveller details" at bounding box center [442, 137] width 46 height 6
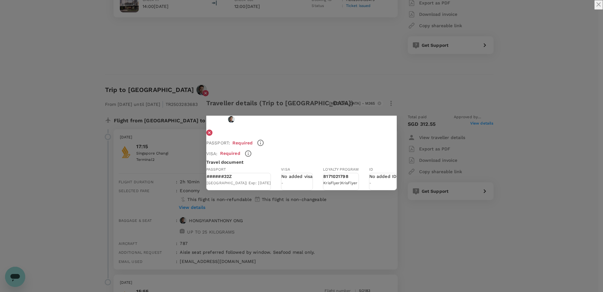
click at [595, 8] on icon "close" at bounding box center [599, 5] width 8 height 8
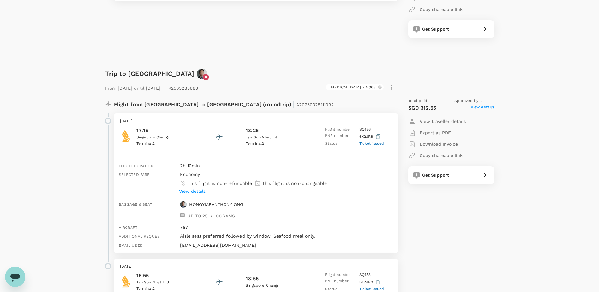
scroll to position [410, 0]
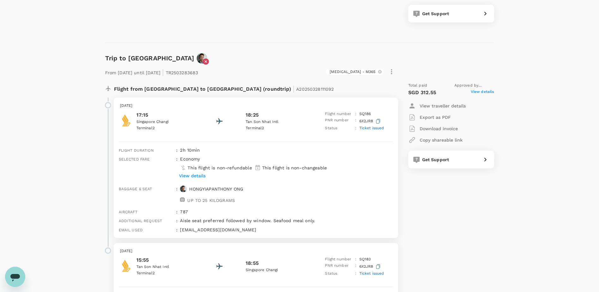
click at [477, 92] on span "View details" at bounding box center [481, 93] width 23 height 8
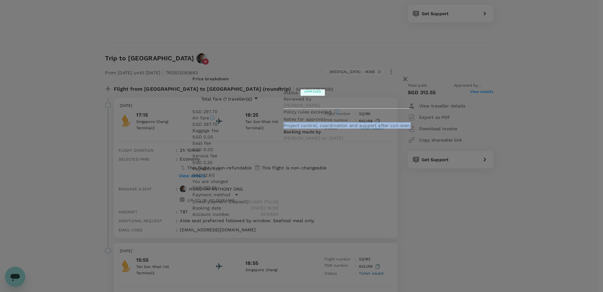
drag, startPoint x: 324, startPoint y: 160, endPoint x: 363, endPoint y: 175, distance: 41.4
click at [363, 128] on p "Project control, coordination and support after cut-over." at bounding box center [347, 125] width 127 height 6
copy p "Project control, coordination and support after cut-over."
click at [402, 83] on icon "button" at bounding box center [406, 79] width 8 height 8
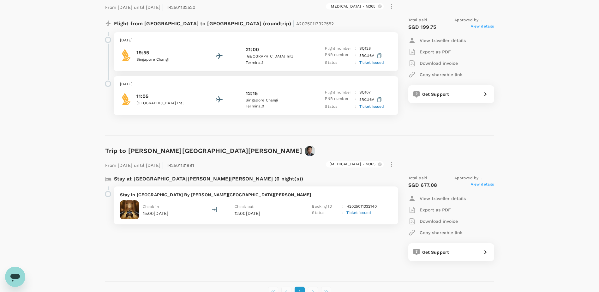
scroll to position [1325, 0]
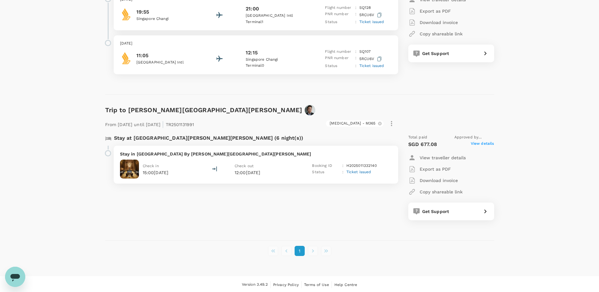
click at [351, 151] on p "Stay in [GEOGRAPHIC_DATA] By [PERSON_NAME][GEOGRAPHIC_DATA][PERSON_NAME]" at bounding box center [256, 154] width 272 height 6
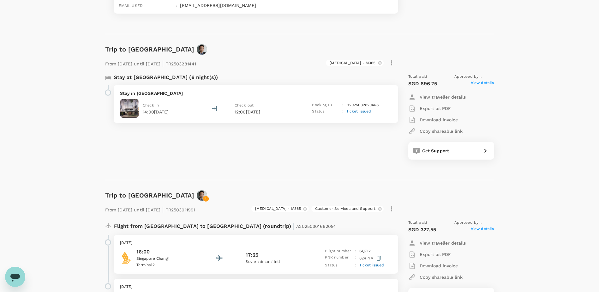
scroll to position [725, 0]
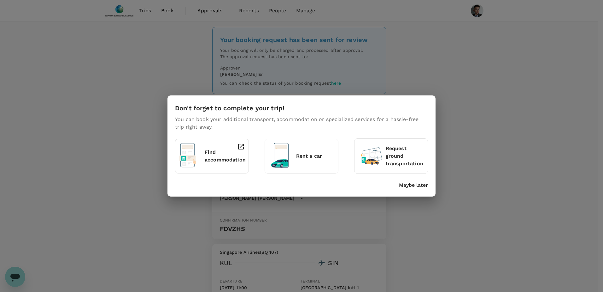
click at [409, 184] on p "Maybe later" at bounding box center [413, 185] width 29 height 8
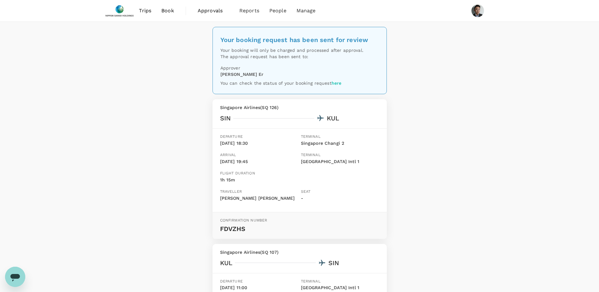
click at [151, 12] on link "Trips" at bounding box center [145, 10] width 22 height 21
